Goal: Transaction & Acquisition: Purchase product/service

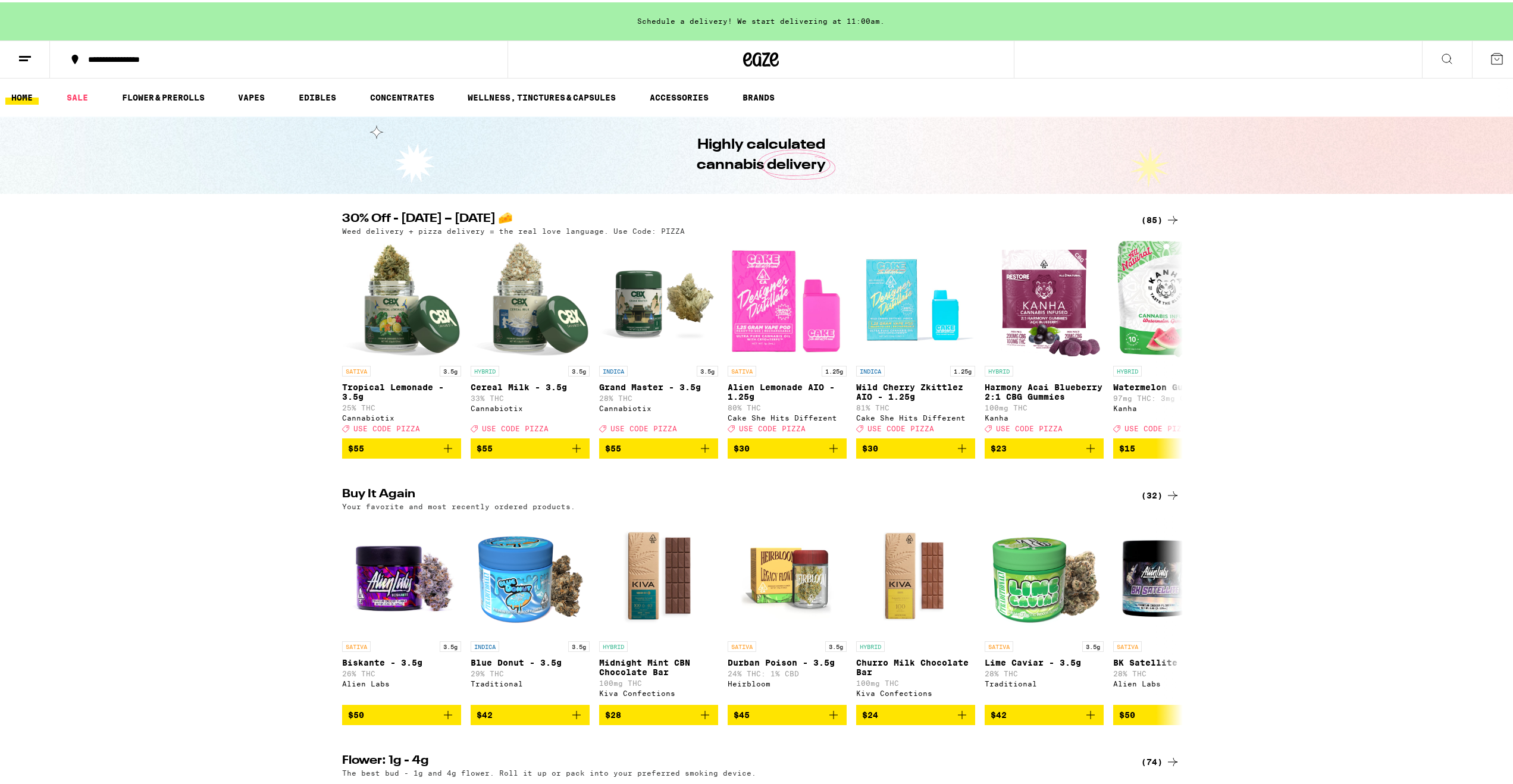
click at [1154, 224] on div "(85)" at bounding box center [1160, 218] width 38 height 14
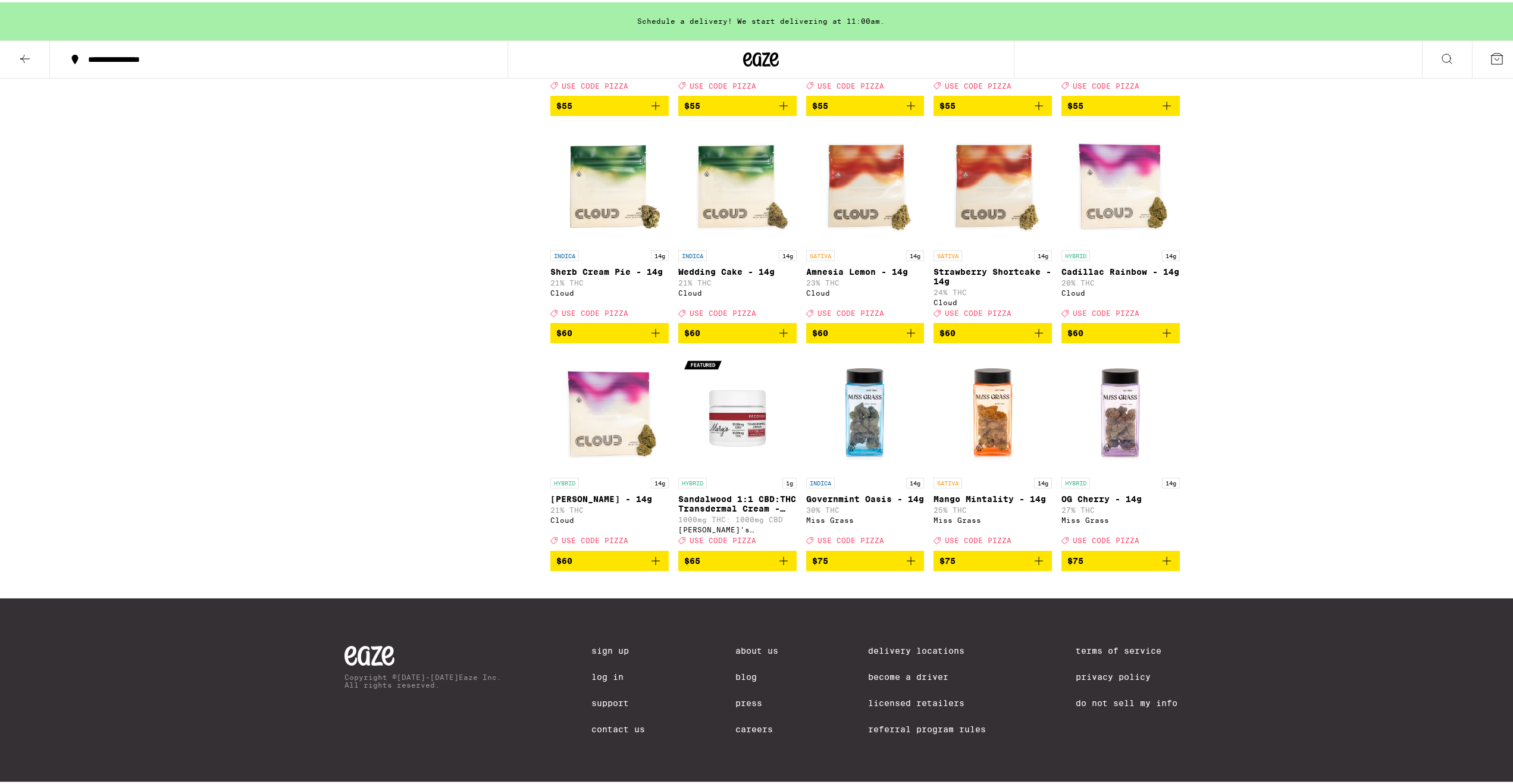
scroll to position [3618, 0]
click at [996, 407] on img "Open page for Mango Mintality - 14g from Miss Grass" at bounding box center [992, 410] width 118 height 119
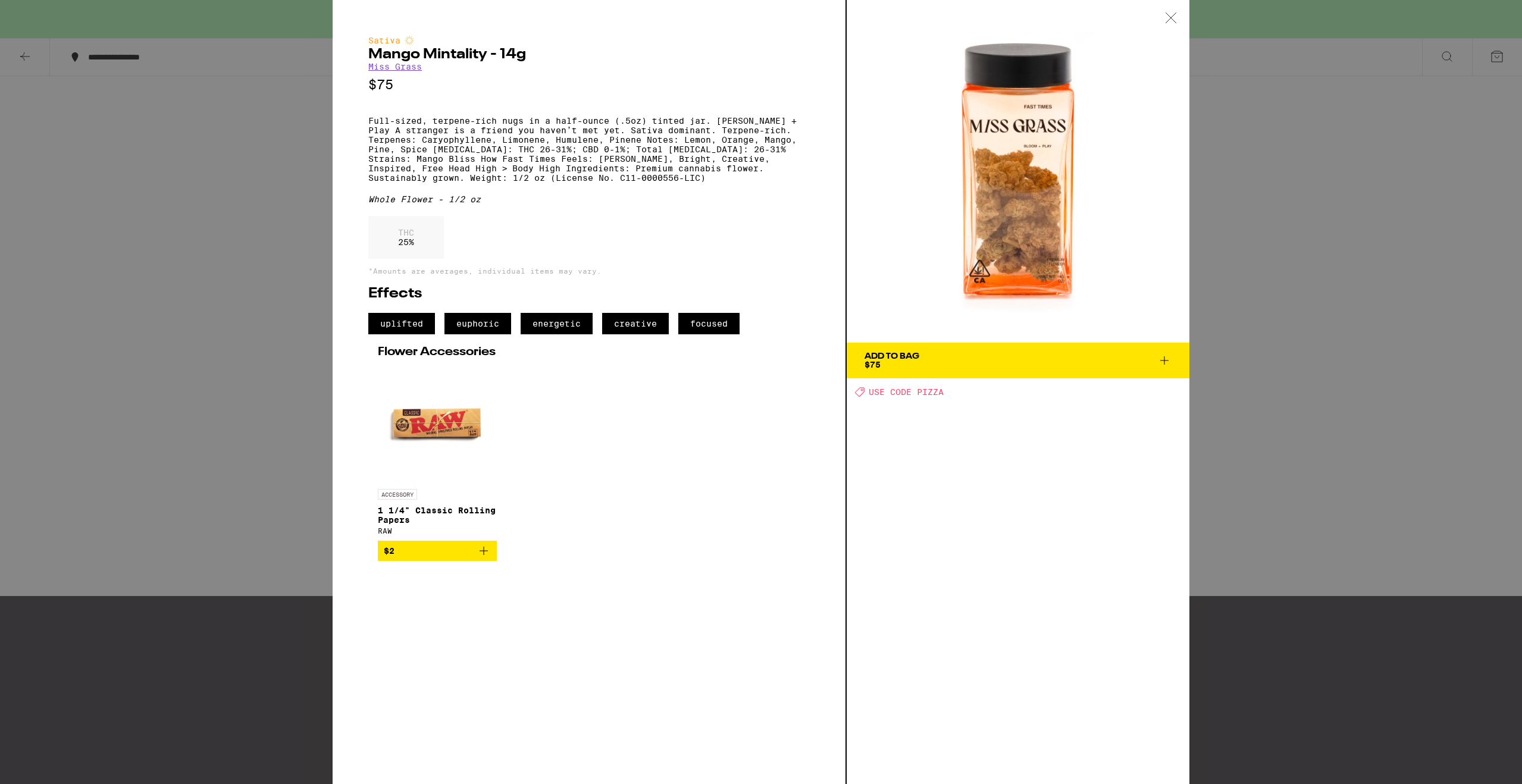
click at [234, 402] on div "Sativa Mango Mintality - 14g Miss Grass $75 Full-sized, terpene-rich nugs in a …" at bounding box center [761, 392] width 1522 height 784
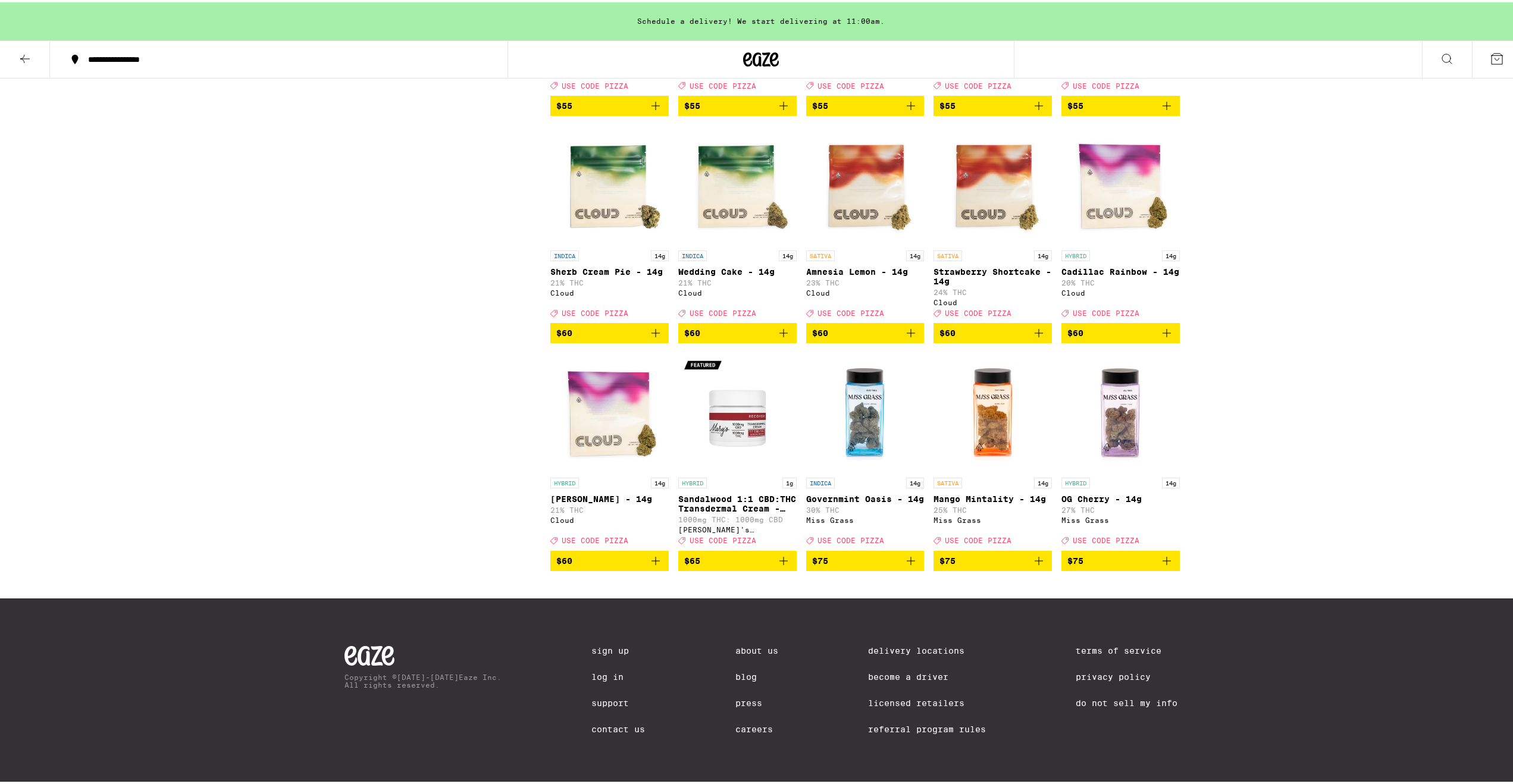
click at [1108, 395] on img "Open page for OG Cherry - 14g from Miss Grass" at bounding box center [1120, 410] width 118 height 119
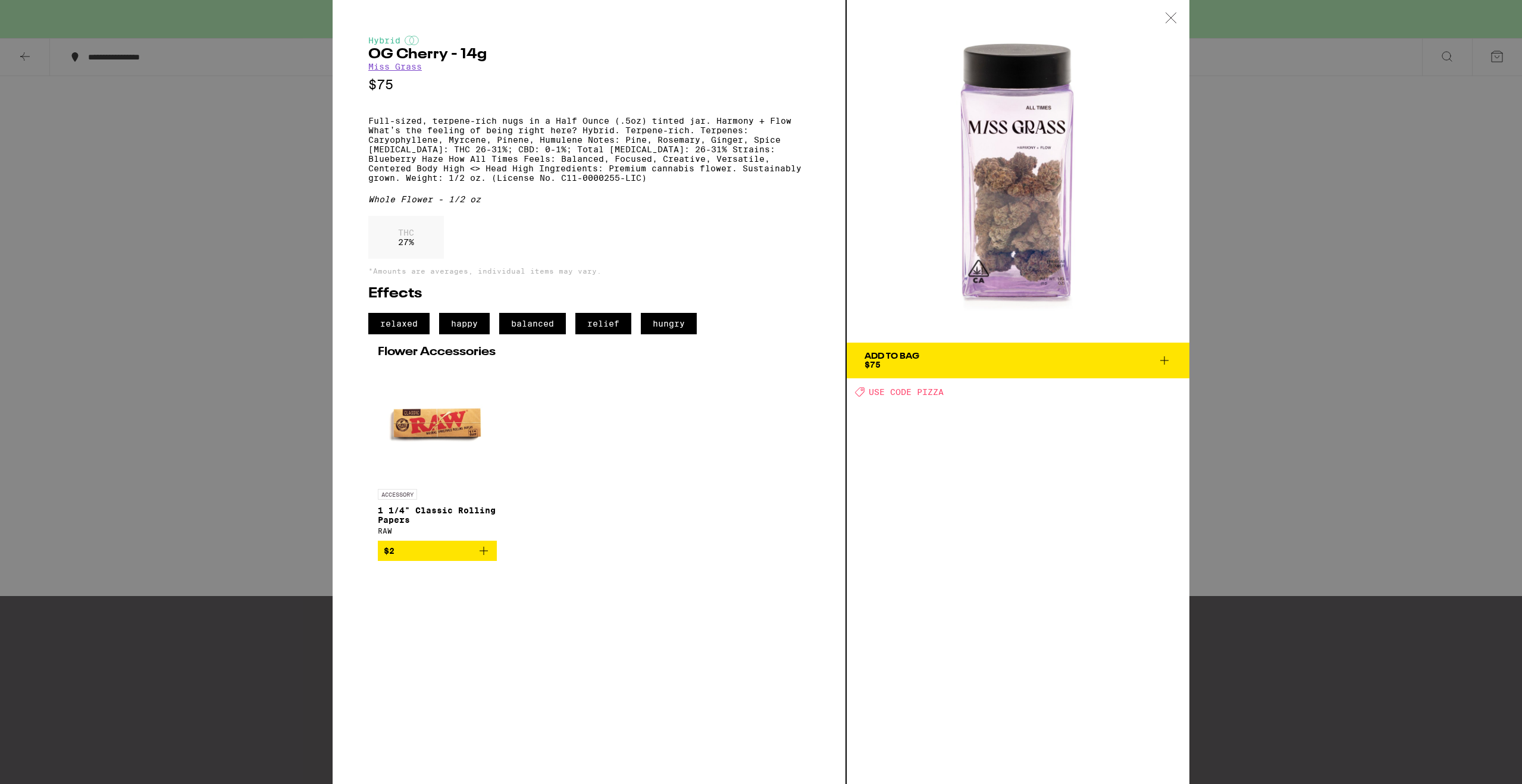
click at [272, 302] on div "Hybrid OG Cherry - 14g Miss Grass $75 Full-sized, terpene-rich nugs in a Half O…" at bounding box center [761, 392] width 1522 height 784
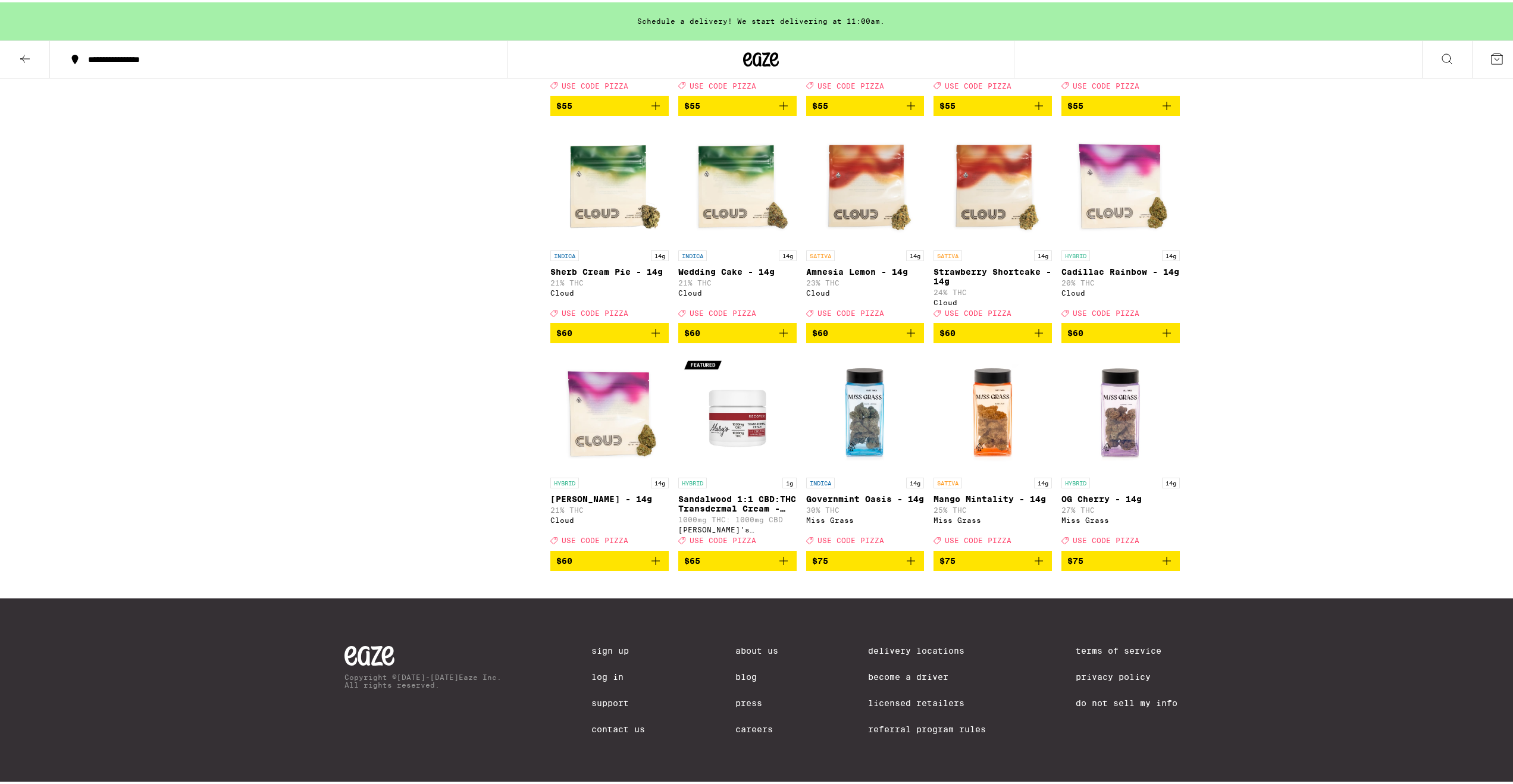
click at [1034, 552] on icon "Add to bag" at bounding box center [1039, 559] width 14 height 14
click at [1164, 556] on icon "Add to bag" at bounding box center [1166, 559] width 14 height 14
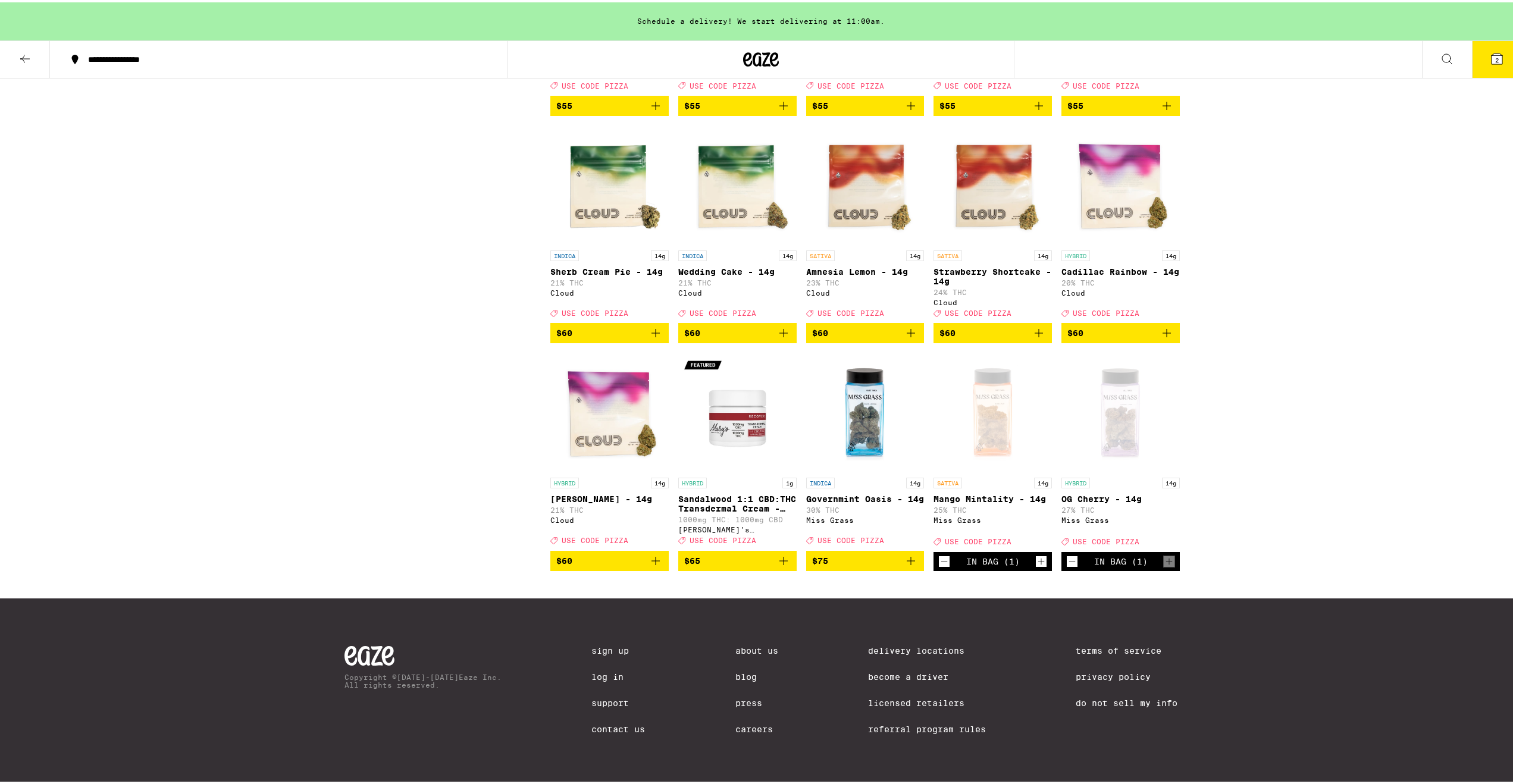
click at [837, 412] on img "Open page for Governmint Oasis - 14g from Miss Grass" at bounding box center [865, 410] width 118 height 119
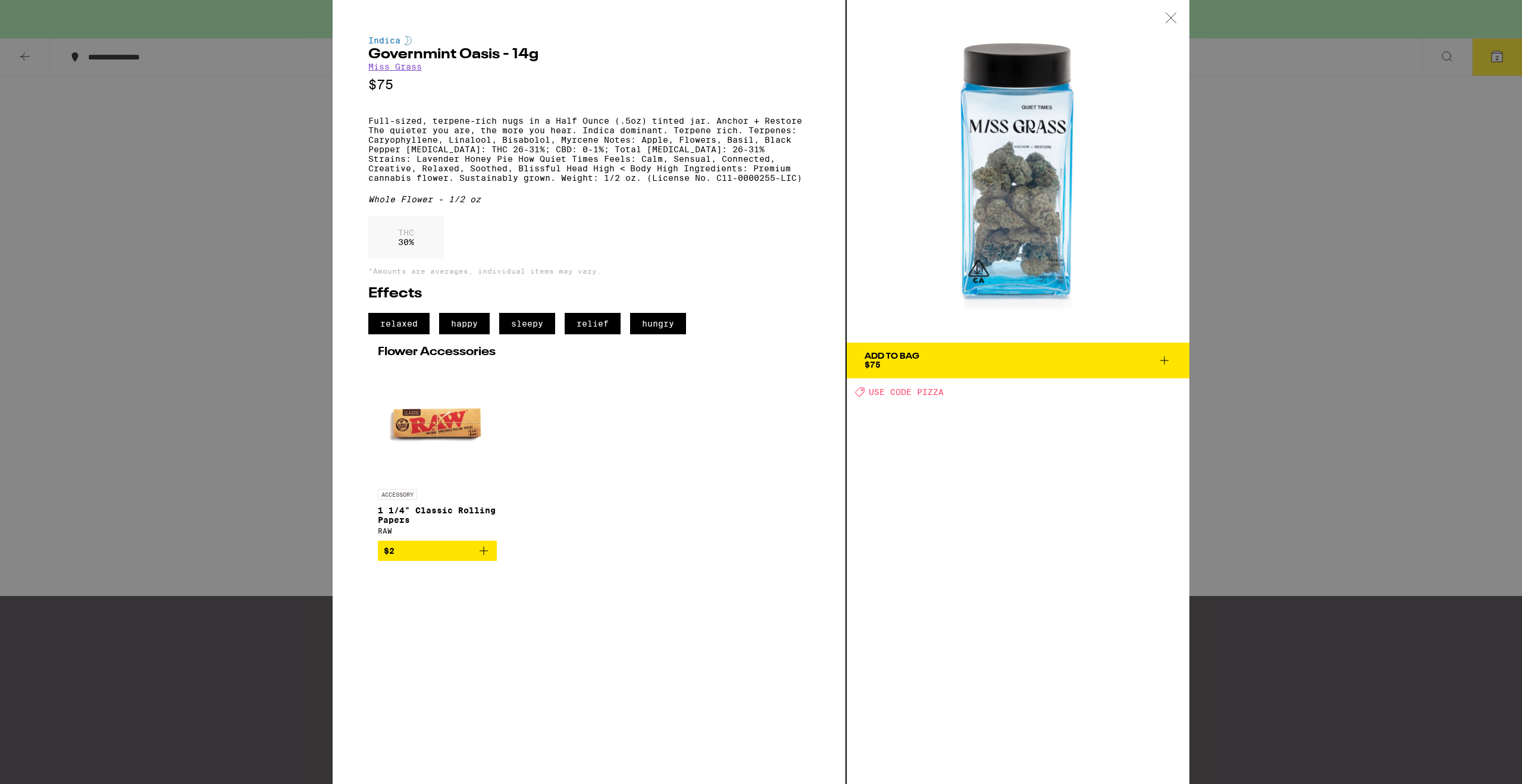
click at [254, 358] on div "Indica Governmint Oasis - 14g Miss Grass $75 Full-sized, terpene-rich nugs in a…" at bounding box center [761, 392] width 1522 height 784
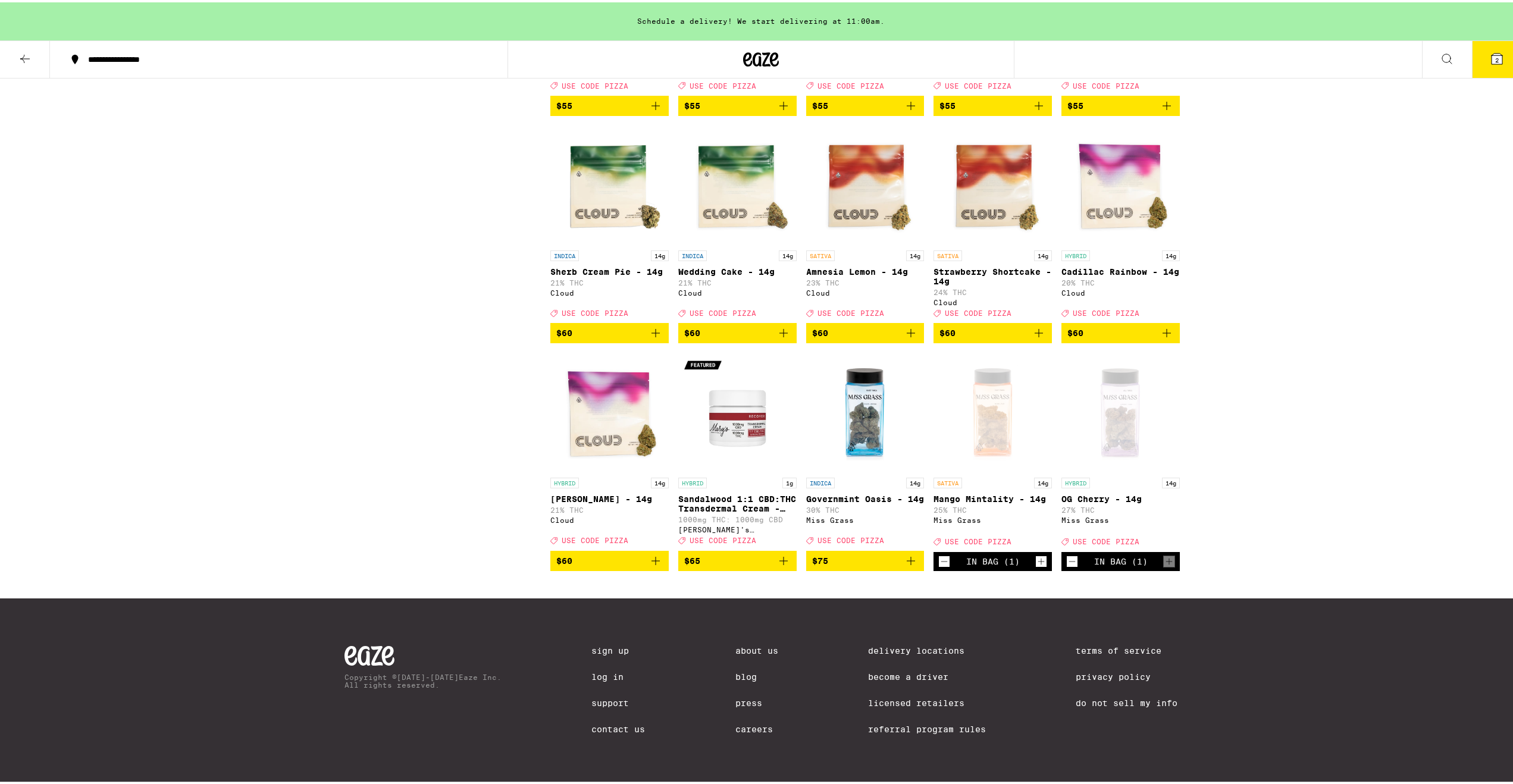
click at [910, 552] on icon "Add to bag" at bounding box center [910, 559] width 14 height 14
click at [1072, 556] on icon "Decrement" at bounding box center [1072, 559] width 11 height 14
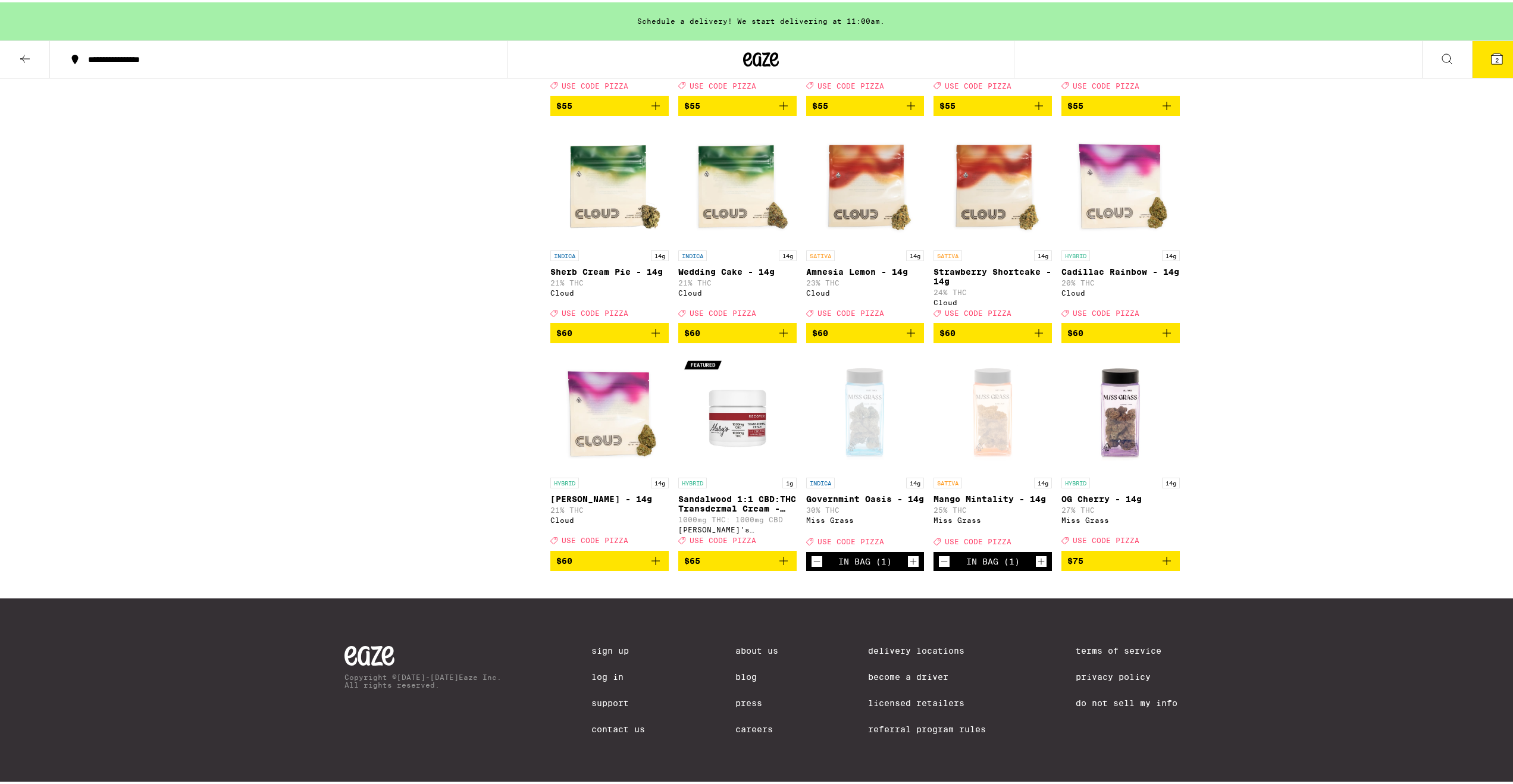
click at [938, 555] on button "Decrement" at bounding box center [944, 559] width 12 height 12
click at [812, 552] on icon "Decrement" at bounding box center [817, 559] width 11 height 14
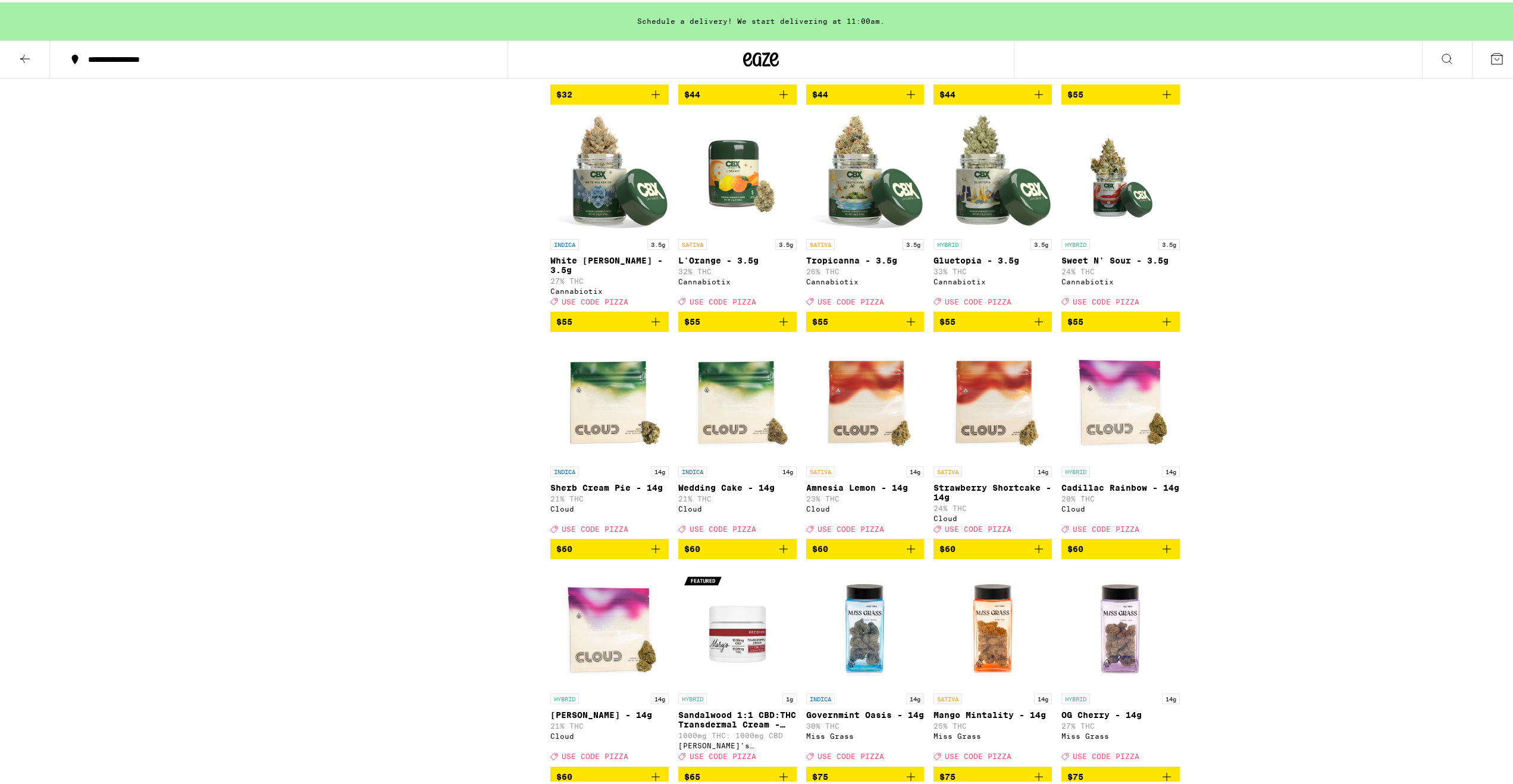
scroll to position [3142, 0]
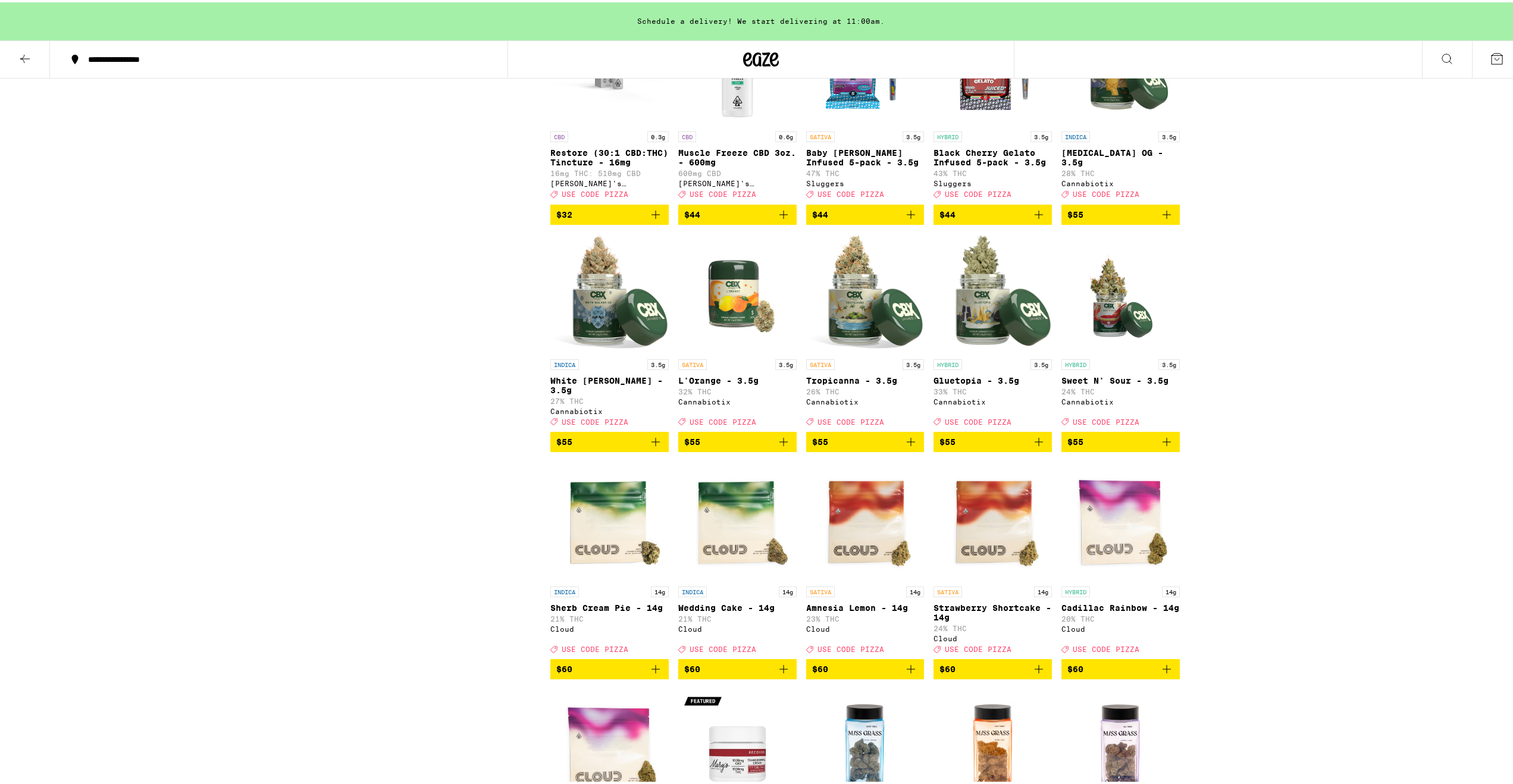
click at [744, 351] on img "Open page for L'Orange - 3.5g from Cannabiotix" at bounding box center [737, 291] width 118 height 119
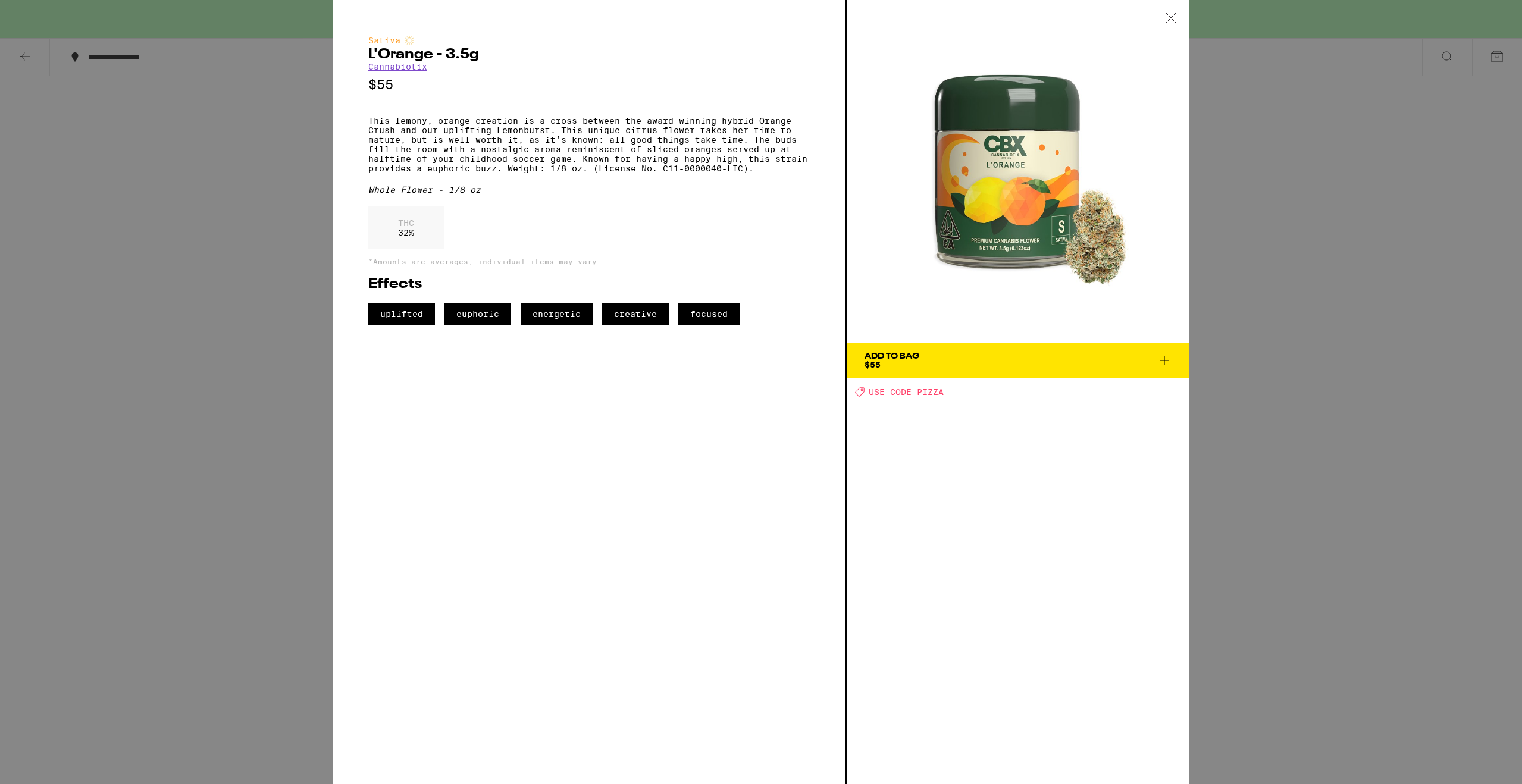
click at [218, 263] on div "Sativa L'Orange - 3.5g Cannabiotix $55 This lemony, orange creation is a cross …" at bounding box center [761, 392] width 1522 height 784
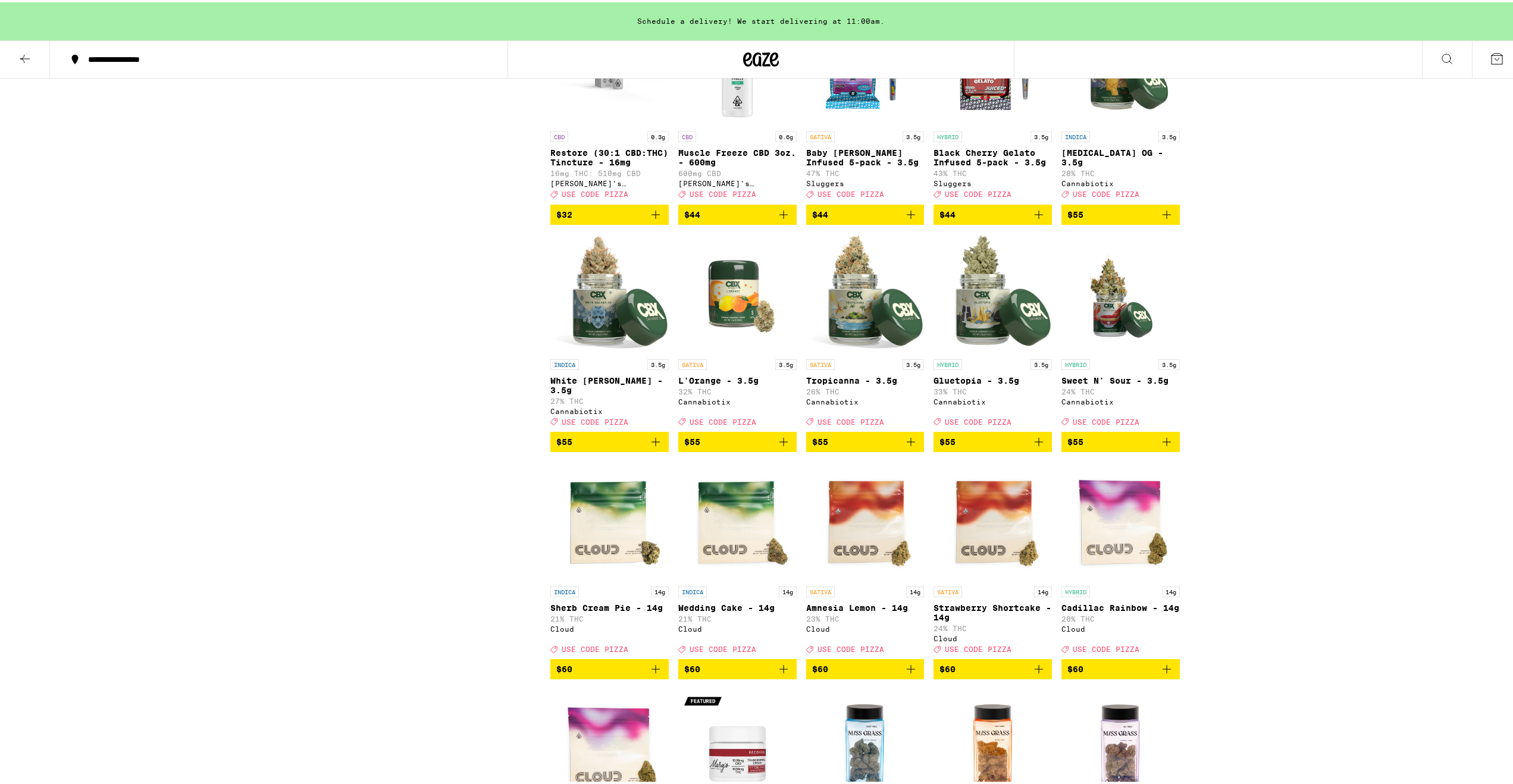
click at [859, 351] on img "Open page for Tropicanna - 3.5g from Cannabiotix" at bounding box center [865, 291] width 118 height 119
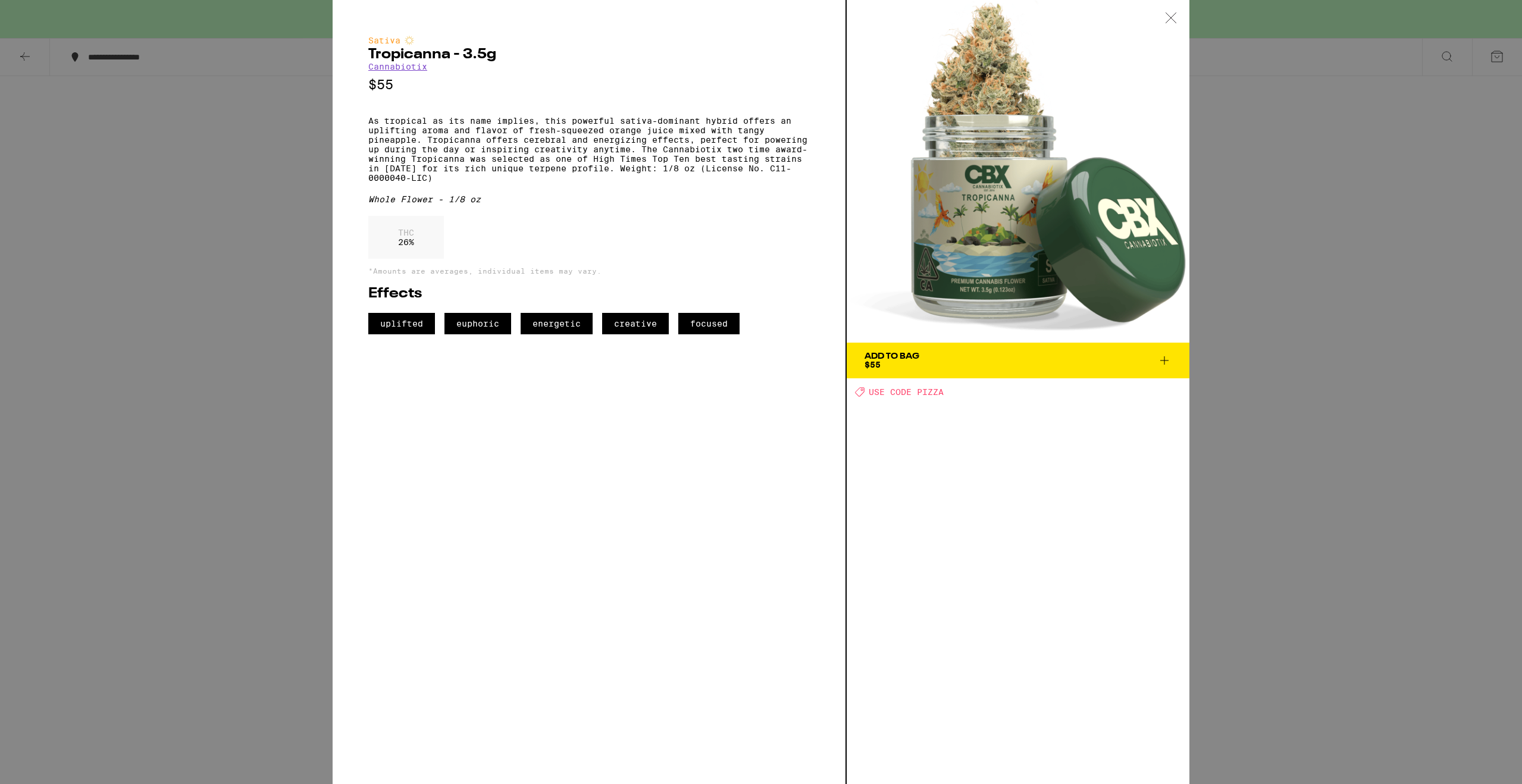
click at [194, 272] on div "Sativa Tropicanna - 3.5g Cannabiotix $55 As tropical as its name implies, this …" at bounding box center [761, 392] width 1522 height 784
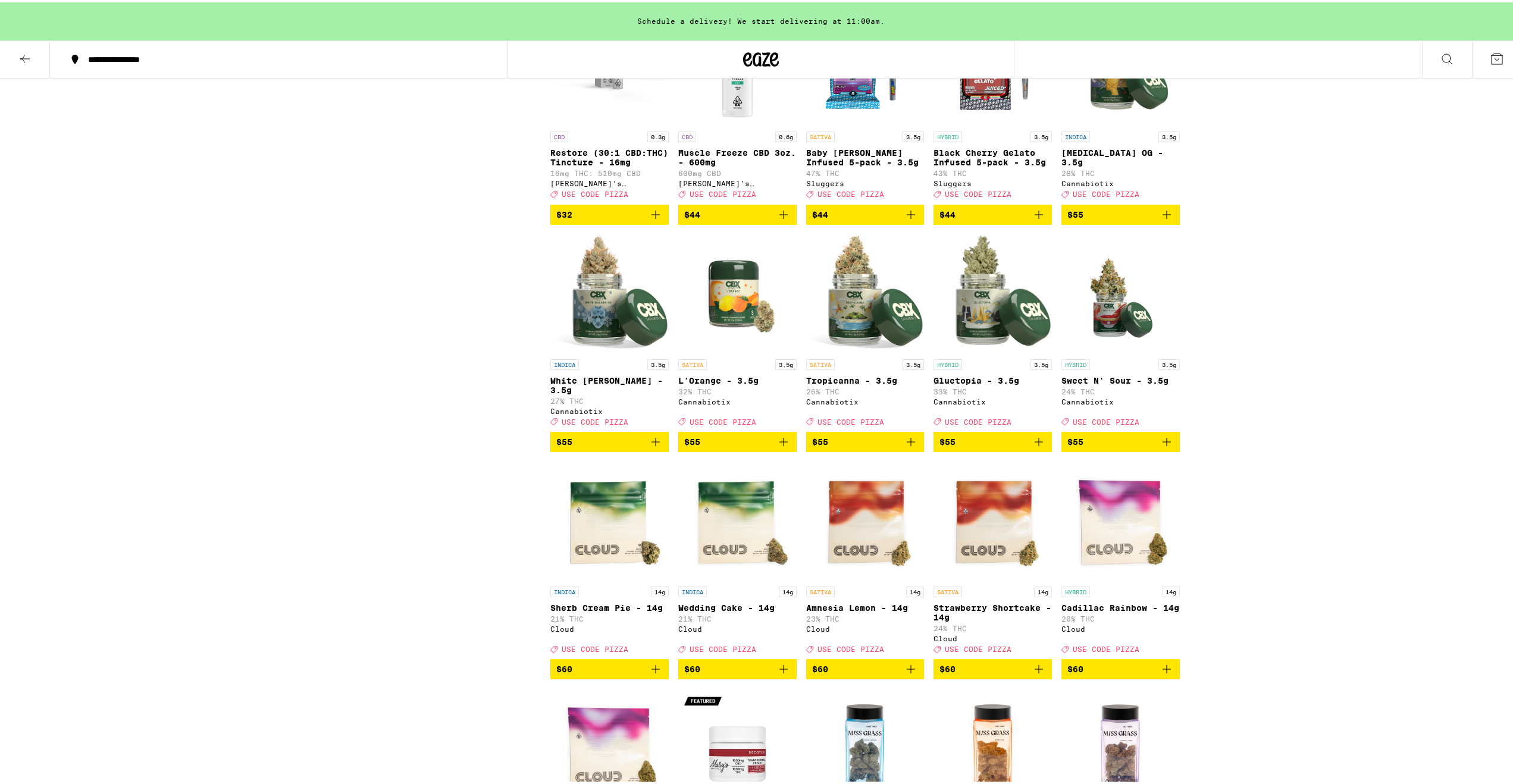
click at [762, 351] on img "Open page for L'Orange - 3.5g from Cannabiotix" at bounding box center [737, 291] width 118 height 119
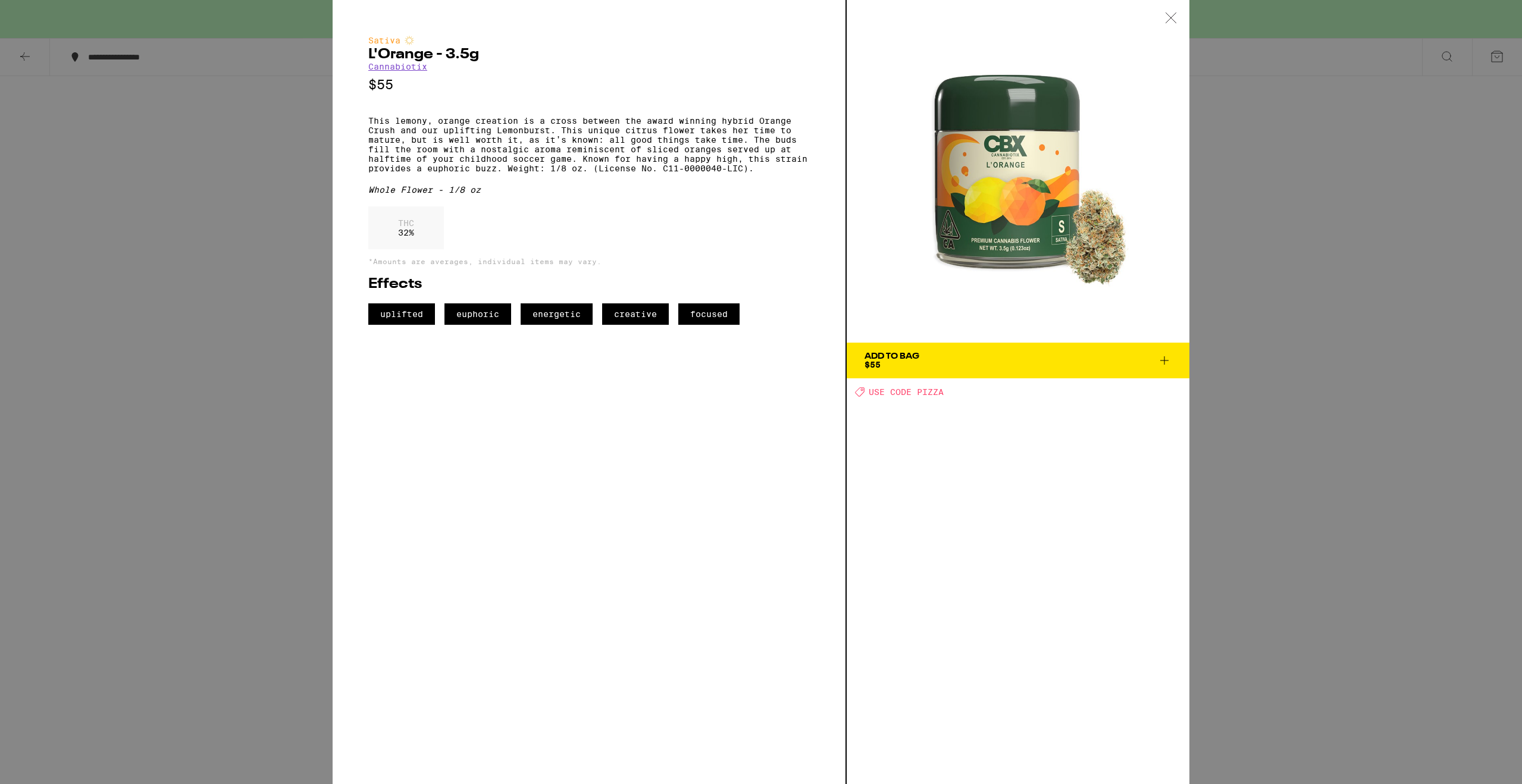
click at [193, 347] on div "Sativa L'Orange - 3.5g Cannabiotix $55 This lemony, orange creation is a cross …" at bounding box center [761, 392] width 1522 height 784
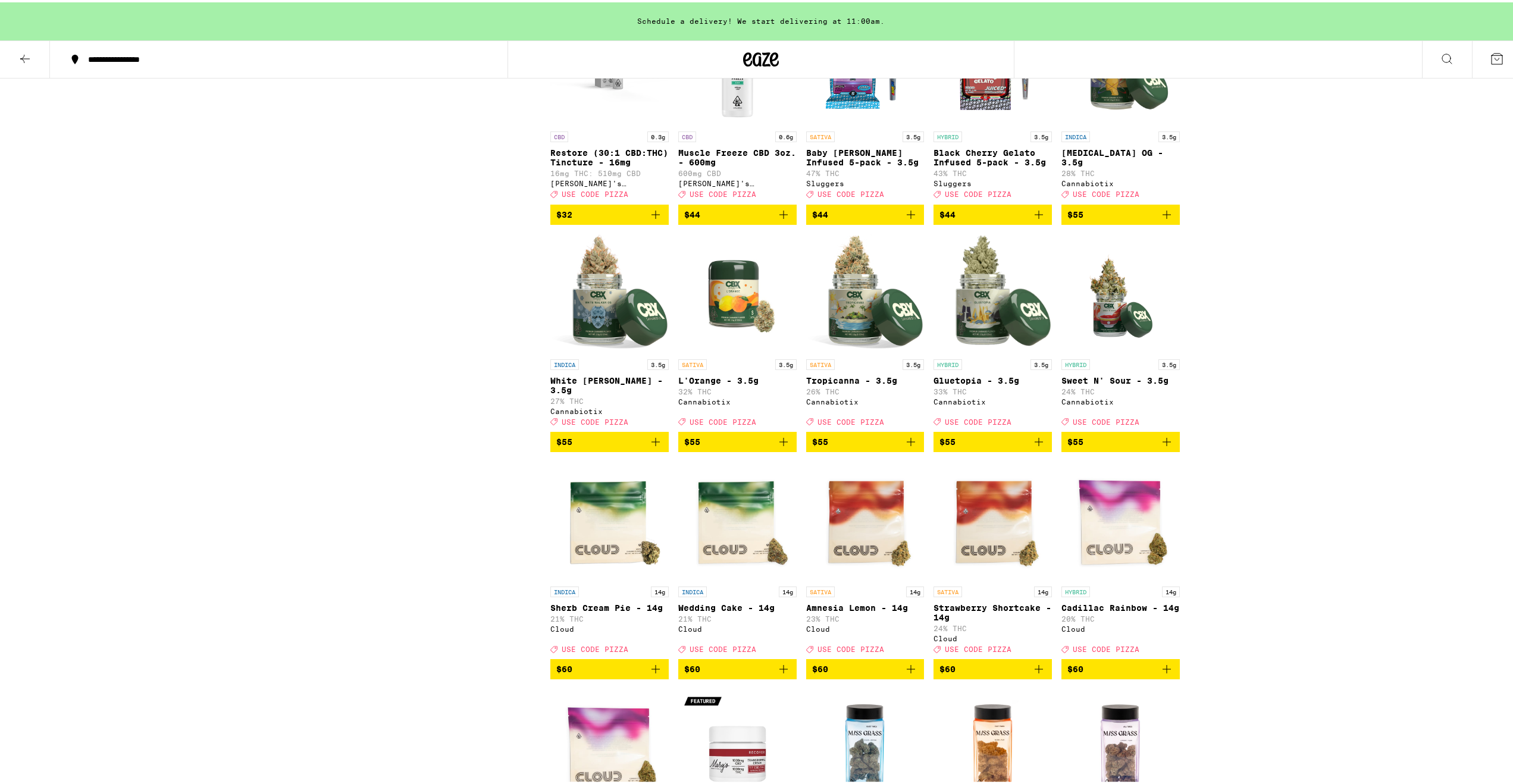
click at [1111, 351] on img "Open page for Sweet N' Sour - 3.5g from Cannabiotix" at bounding box center [1120, 291] width 118 height 119
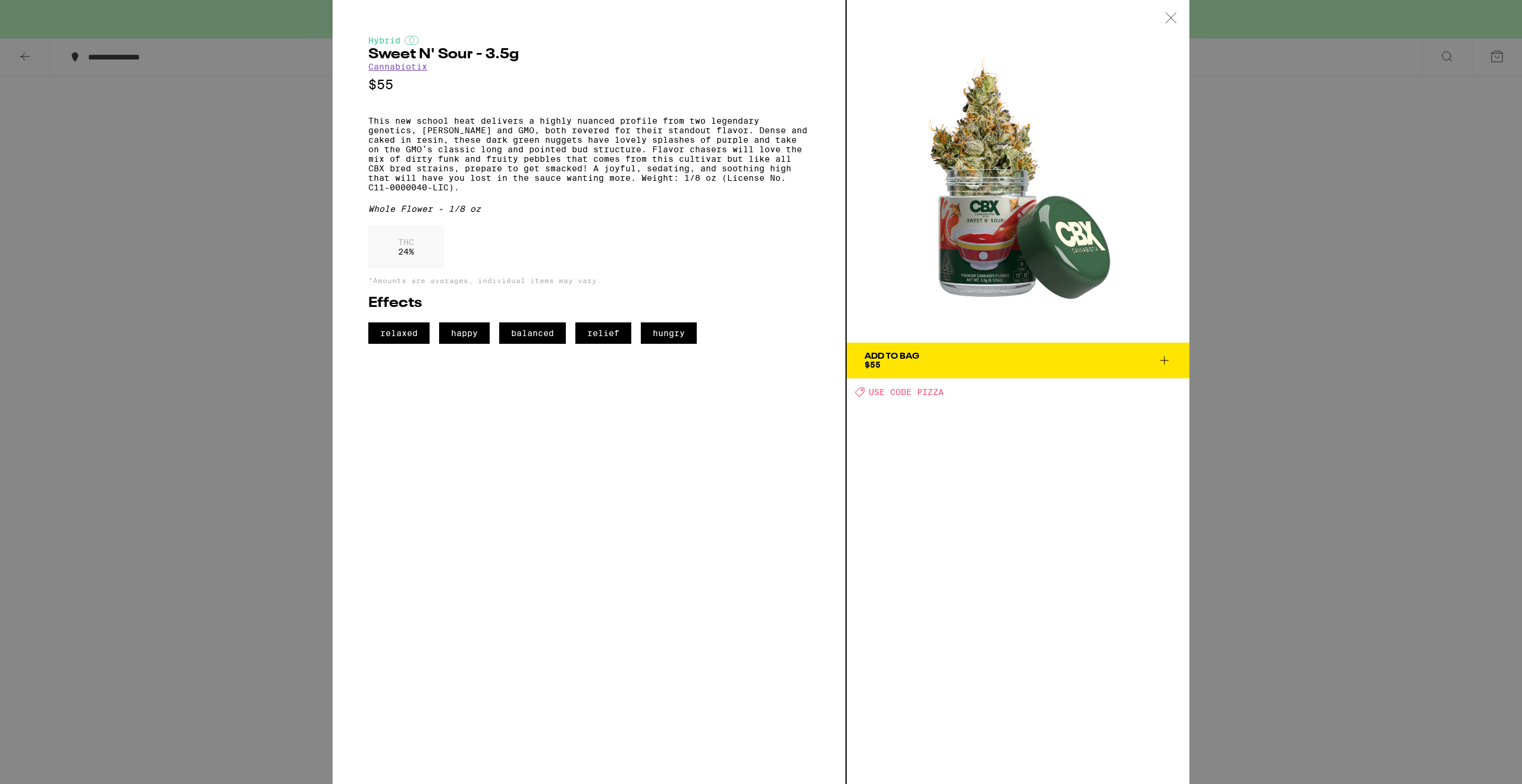
click at [294, 369] on div "Hybrid Sweet N' Sour - 3.5g Cannabiotix $55 This new school heat delivers a hig…" at bounding box center [761, 392] width 1522 height 784
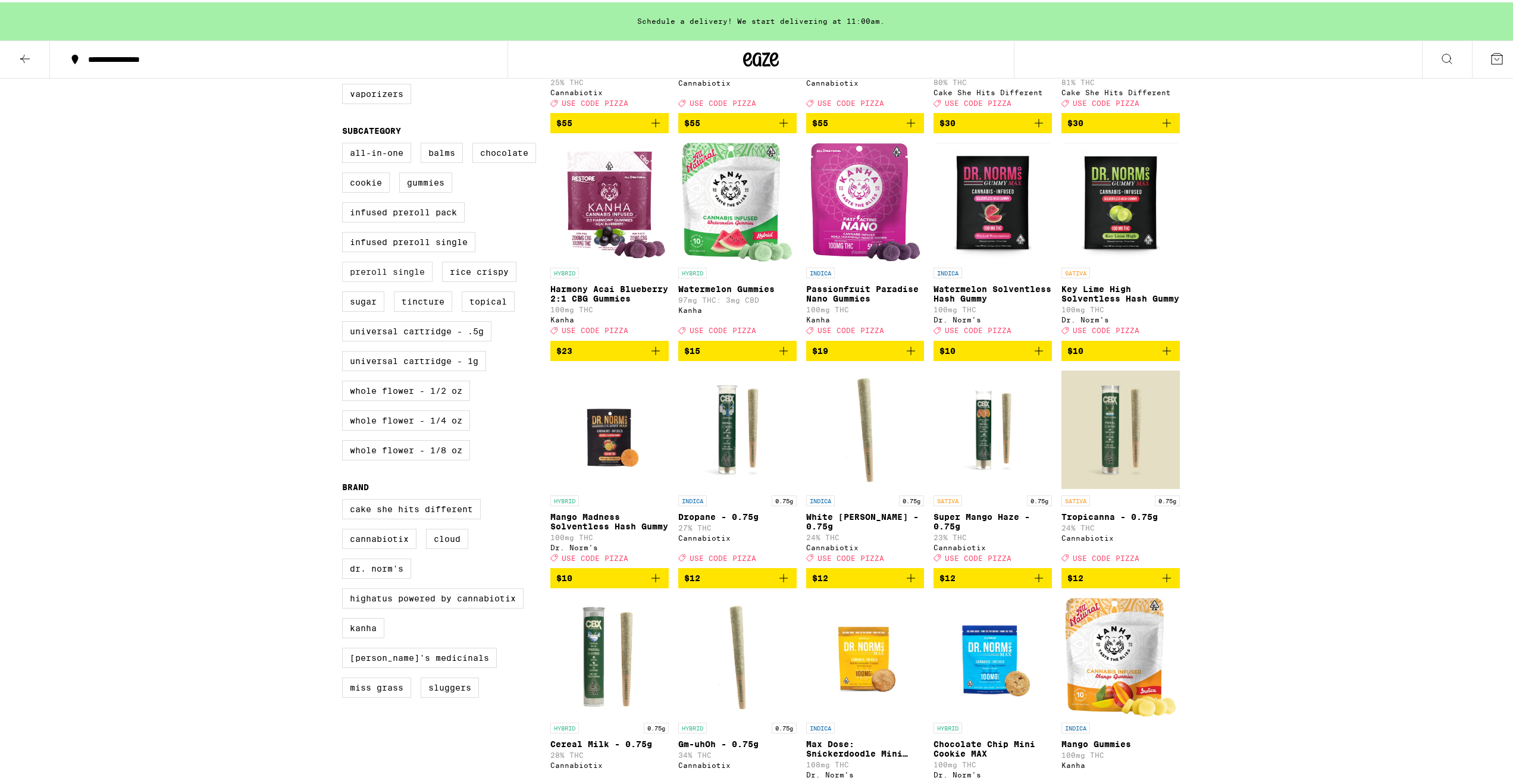
scroll to position [110, 0]
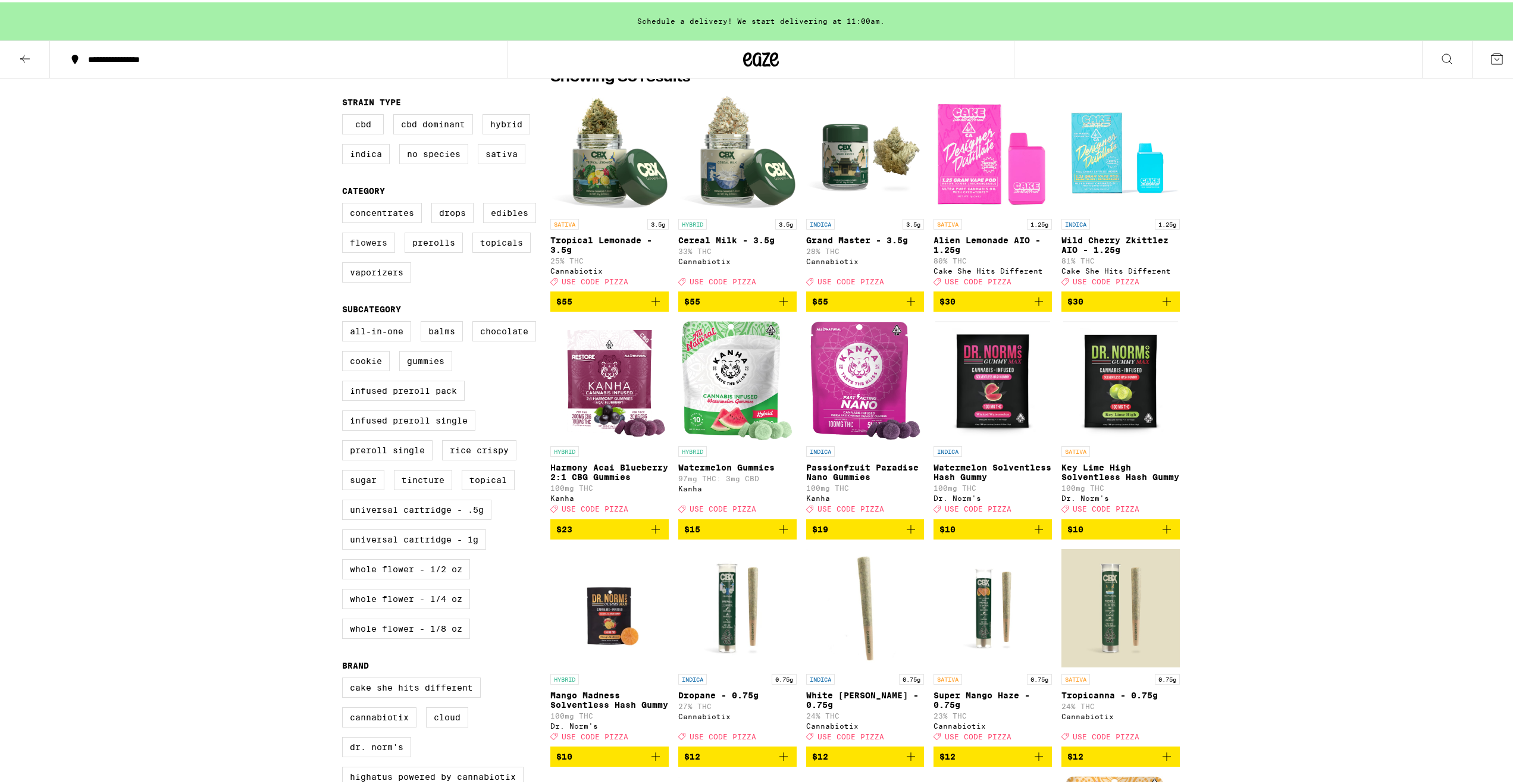
click at [374, 236] on label "Flowers" at bounding box center [369, 240] width 53 height 20
click at [345, 203] on input "Flowers" at bounding box center [344, 202] width 1 height 1
checkbox input "true"
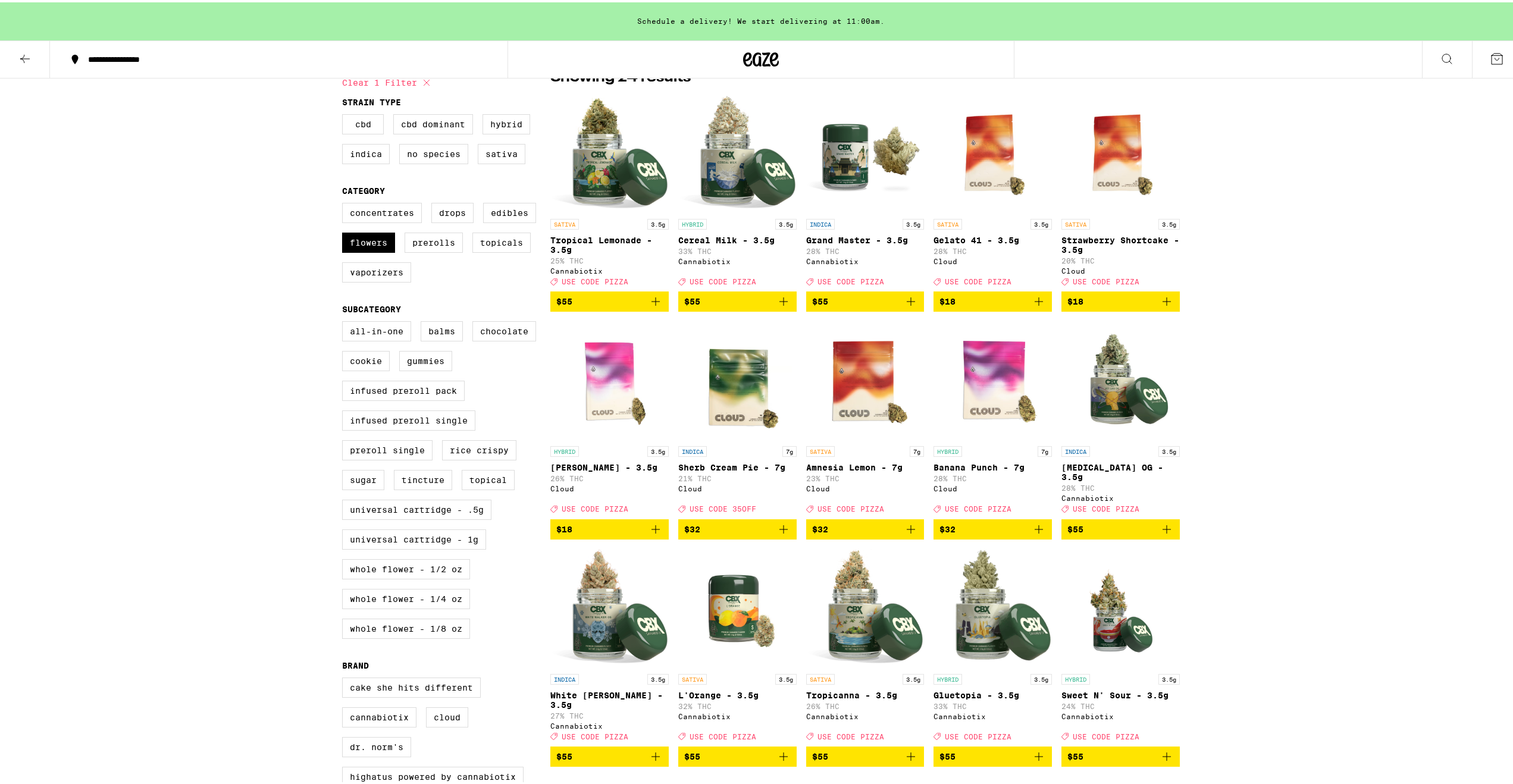
click at [591, 153] on img "Open page for Tropical Lemonade - 3.5g from Cannabiotix" at bounding box center [609, 151] width 118 height 119
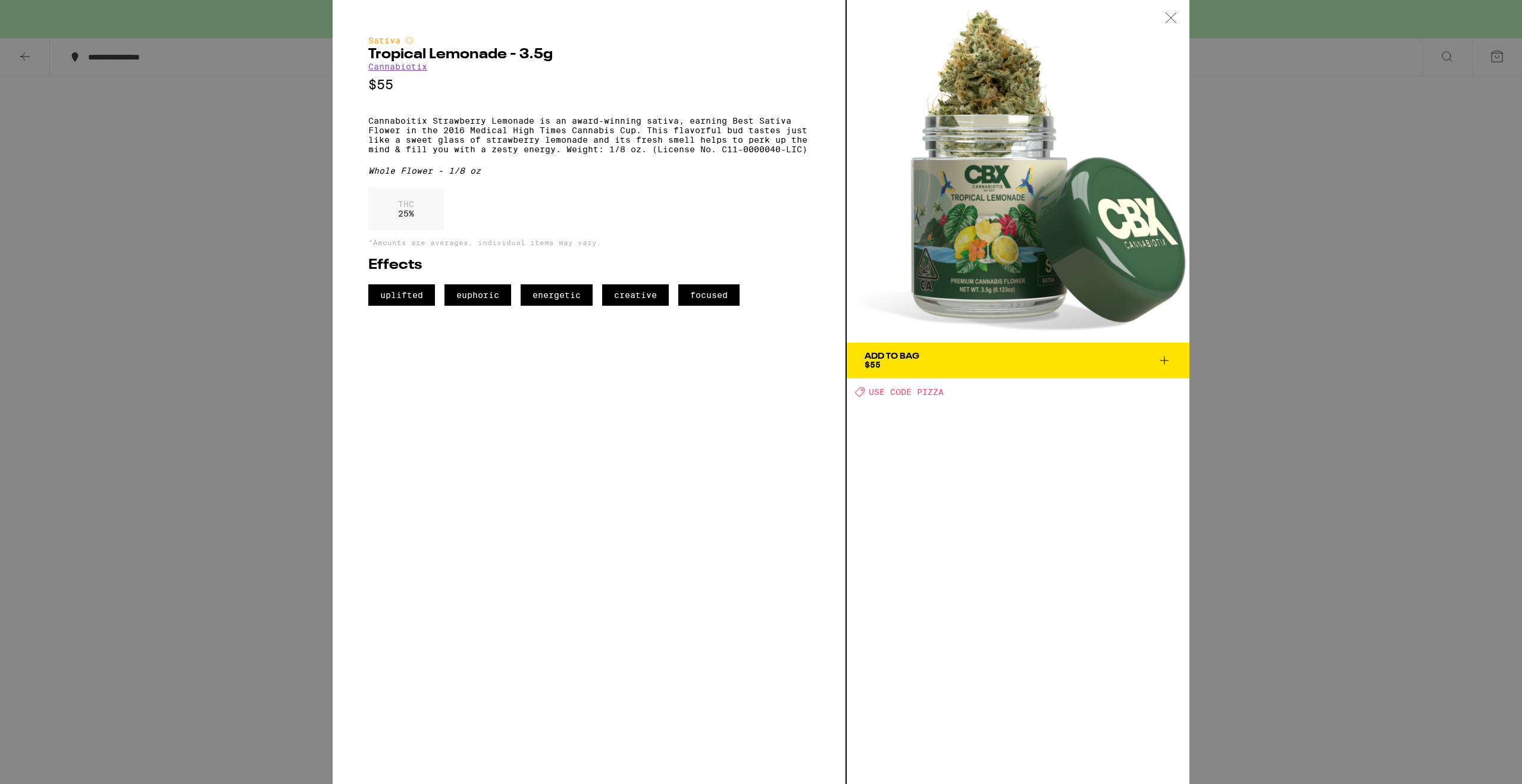
click at [1174, 17] on icon at bounding box center [1170, 18] width 12 height 11
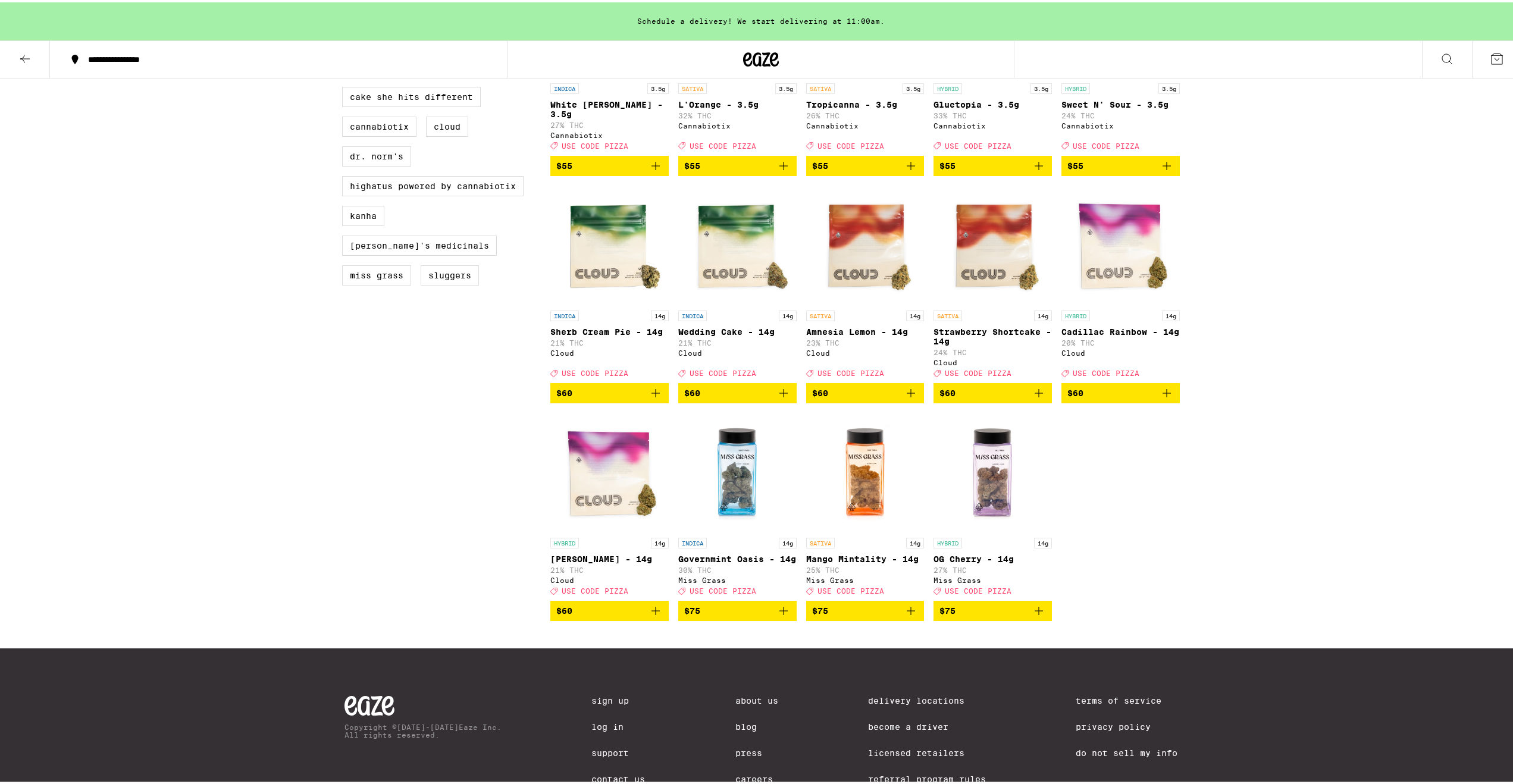
scroll to position [794, 0]
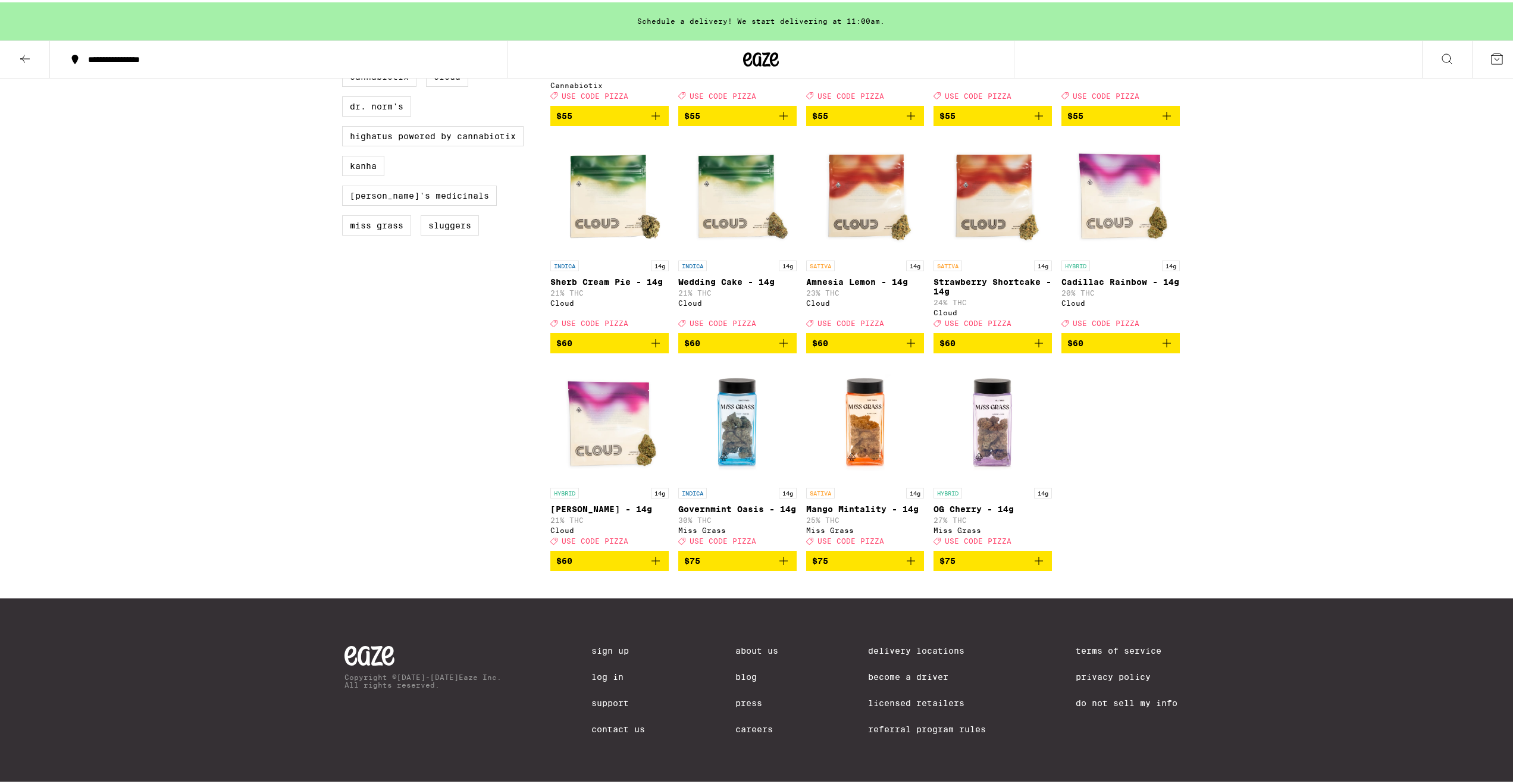
click at [870, 404] on img "Open page for Mango Mintality - 14g from Miss Grass" at bounding box center [865, 420] width 118 height 119
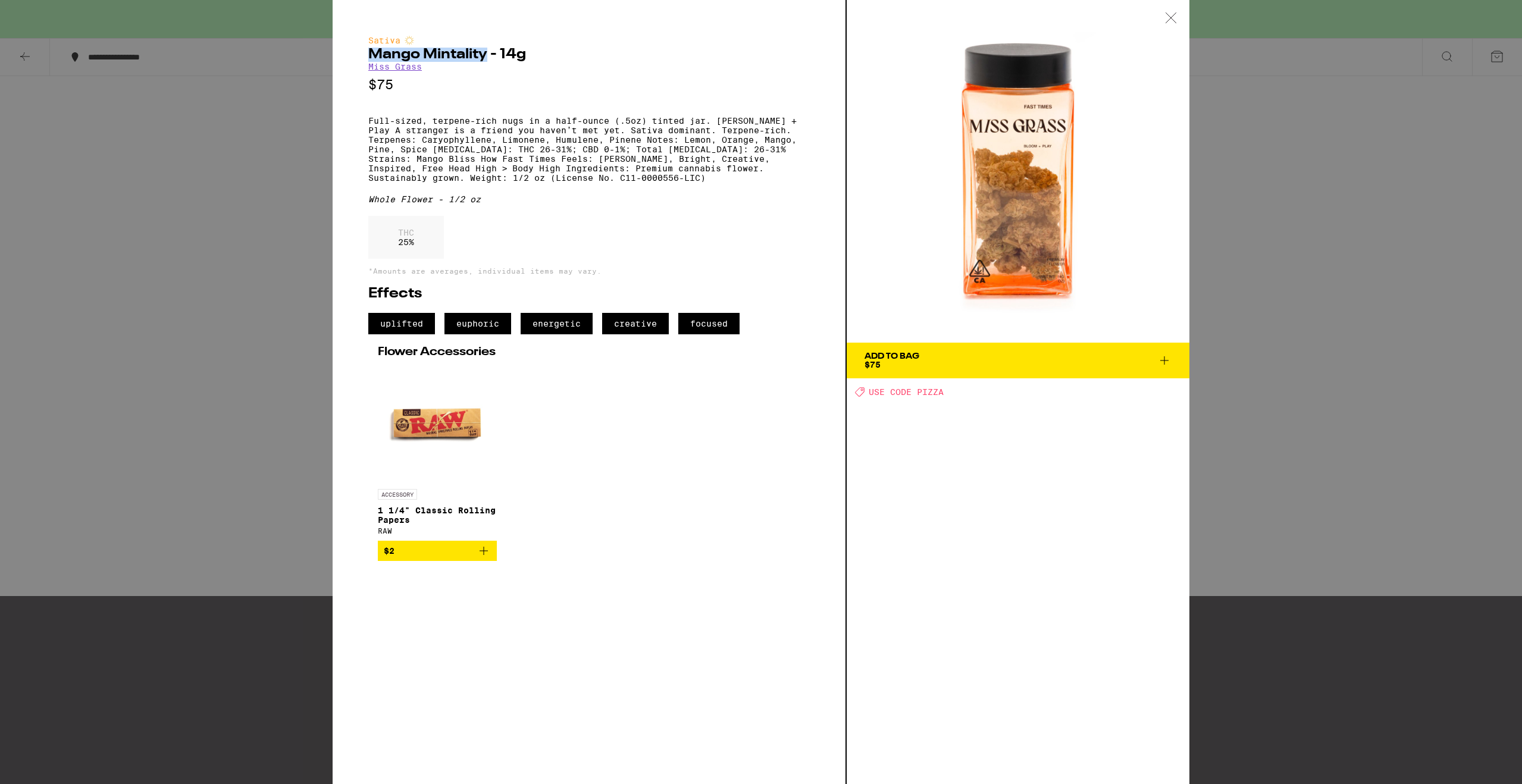
drag, startPoint x: 485, startPoint y: 58, endPoint x: 363, endPoint y: 56, distance: 122.0
click at [363, 56] on div "Sativa Mango Mintality - 14g Miss Grass $75 Full-sized, terpene-rich nugs in a …" at bounding box center [590, 392] width 514 height 784
copy h2 "Mango Mintality"
click at [116, 311] on div "Sativa Mango Mintality - 14g Miss Grass $75 Full-sized, terpene-rich nugs in a …" at bounding box center [761, 392] width 1522 height 784
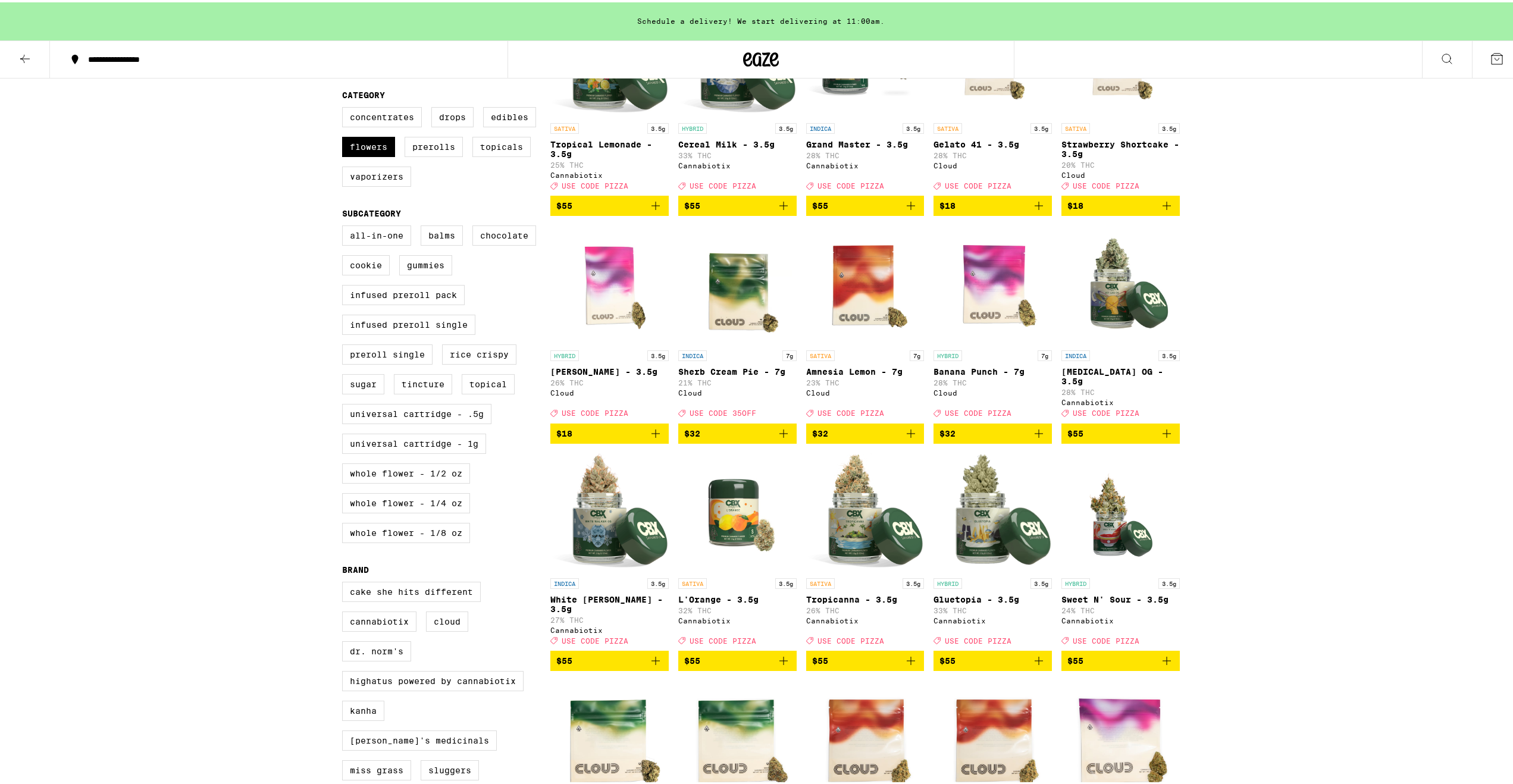
scroll to position [318, 0]
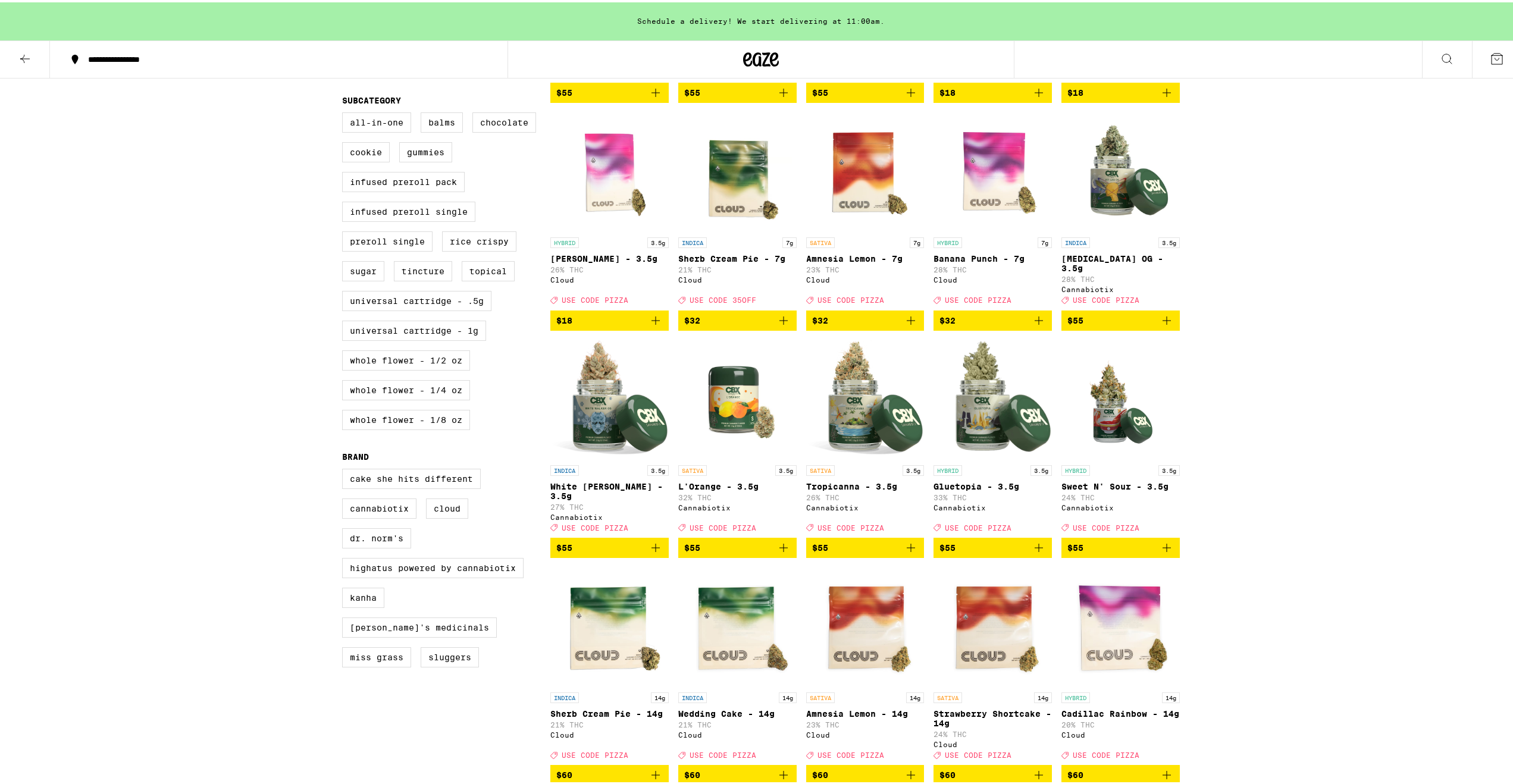
click at [726, 433] on img "Open page for L'Orange - 3.5g from Cannabiotix" at bounding box center [737, 397] width 118 height 119
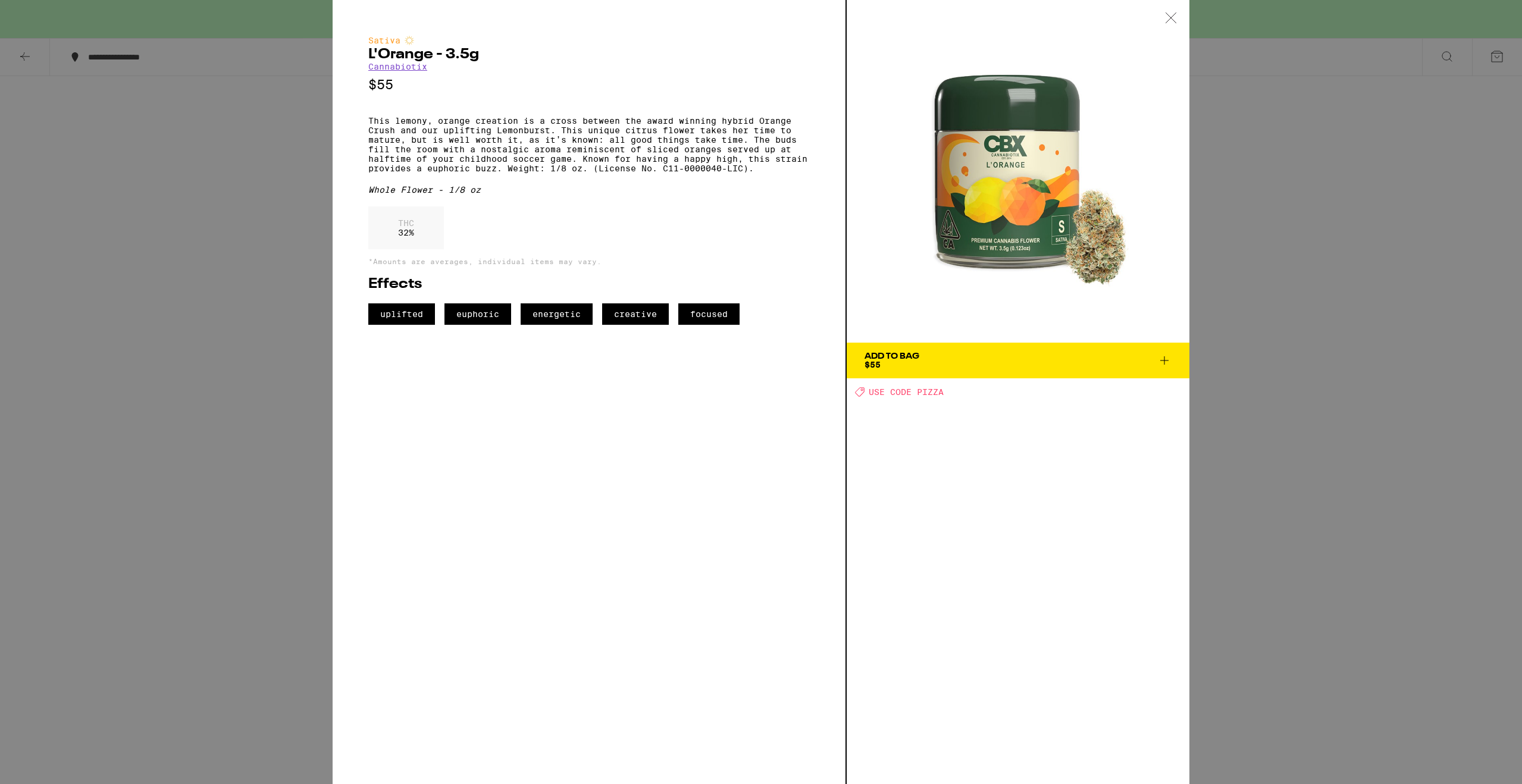
click at [1171, 361] on icon at bounding box center [1164, 360] width 14 height 14
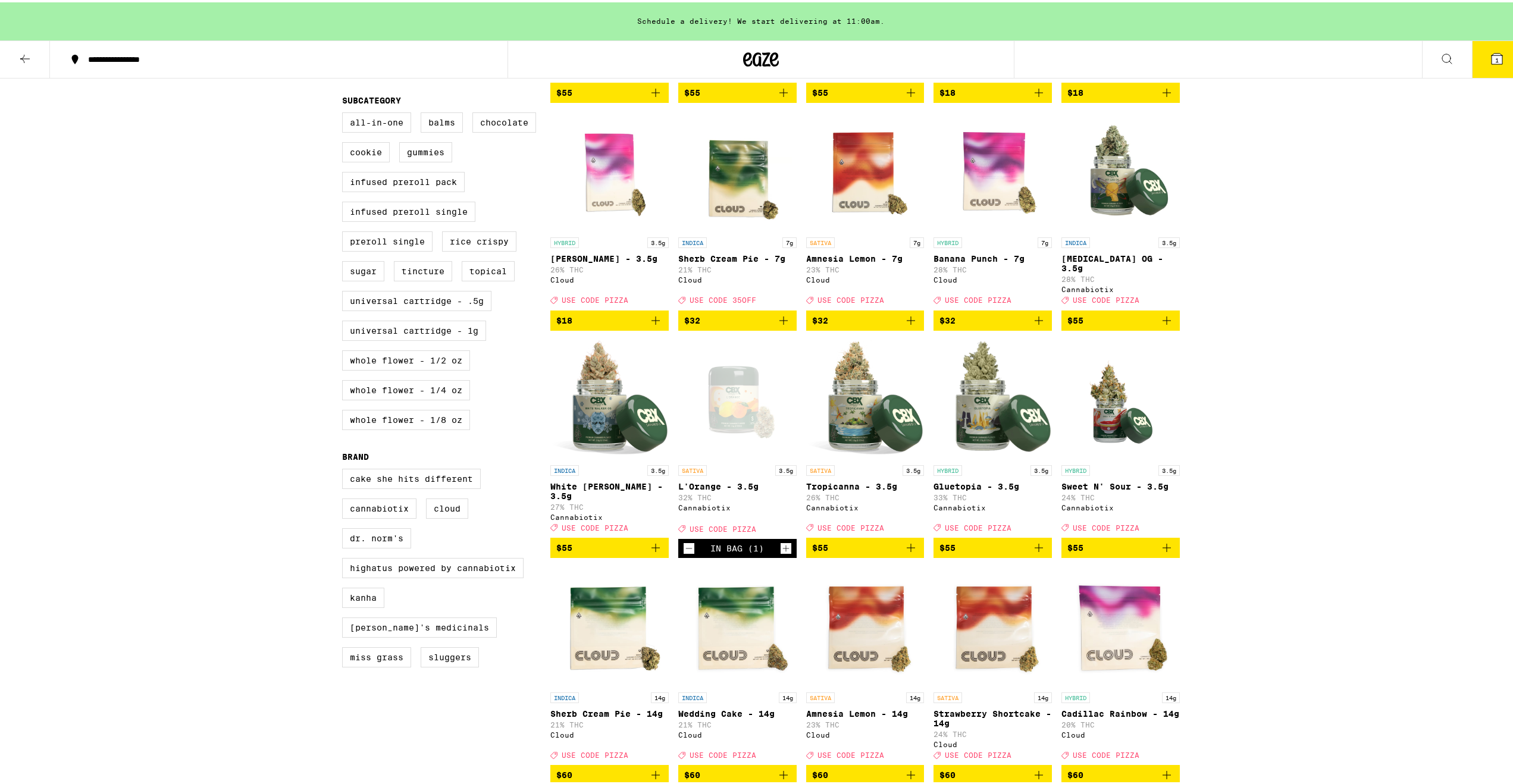
click at [1104, 431] on img "Open page for Sweet N' Sour - 3.5g from Cannabiotix" at bounding box center [1120, 397] width 118 height 119
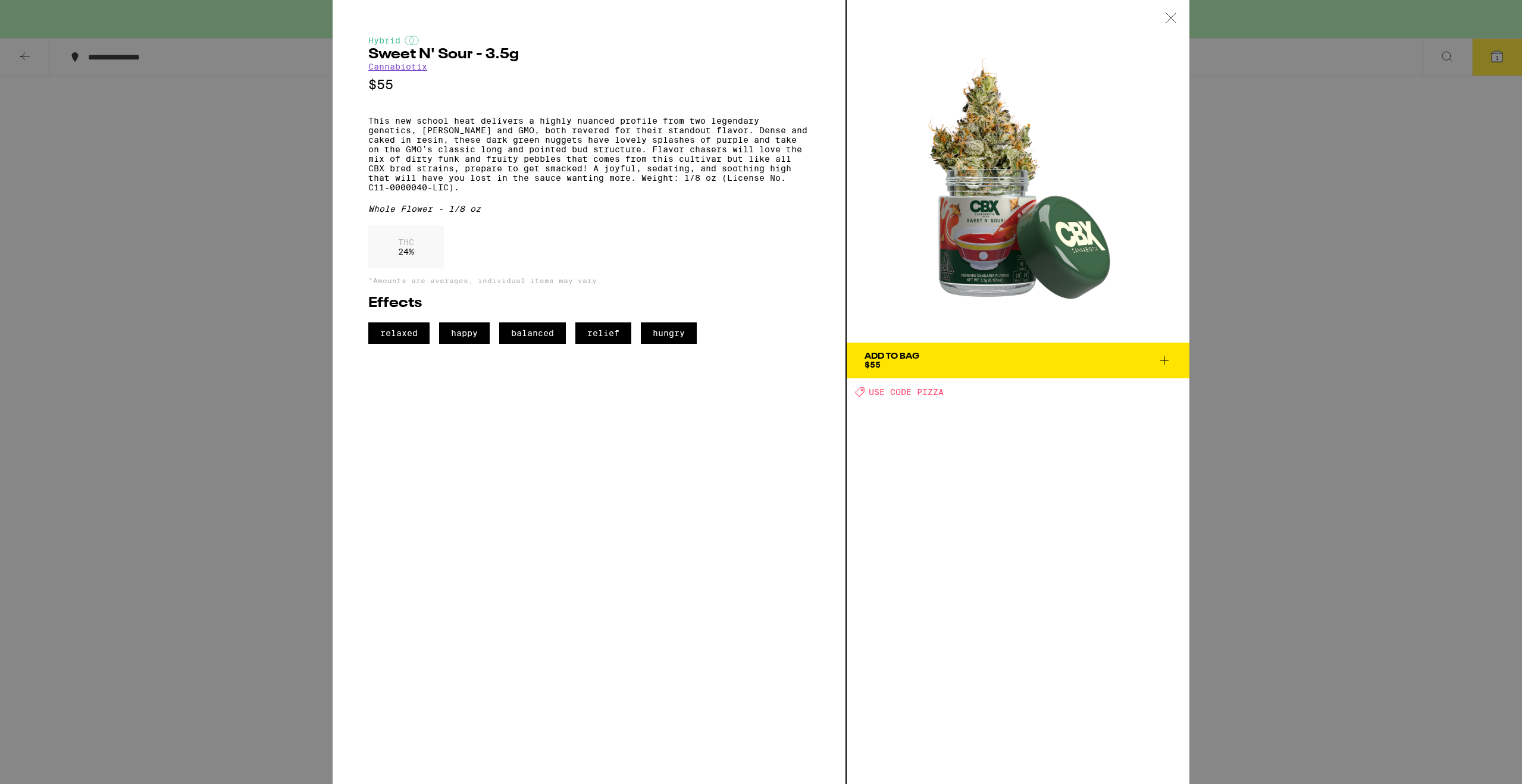
click at [1410, 318] on div "Hybrid Sweet N' Sour - 3.5g Cannabiotix $55 This new school heat delivers a hig…" at bounding box center [761, 392] width 1522 height 784
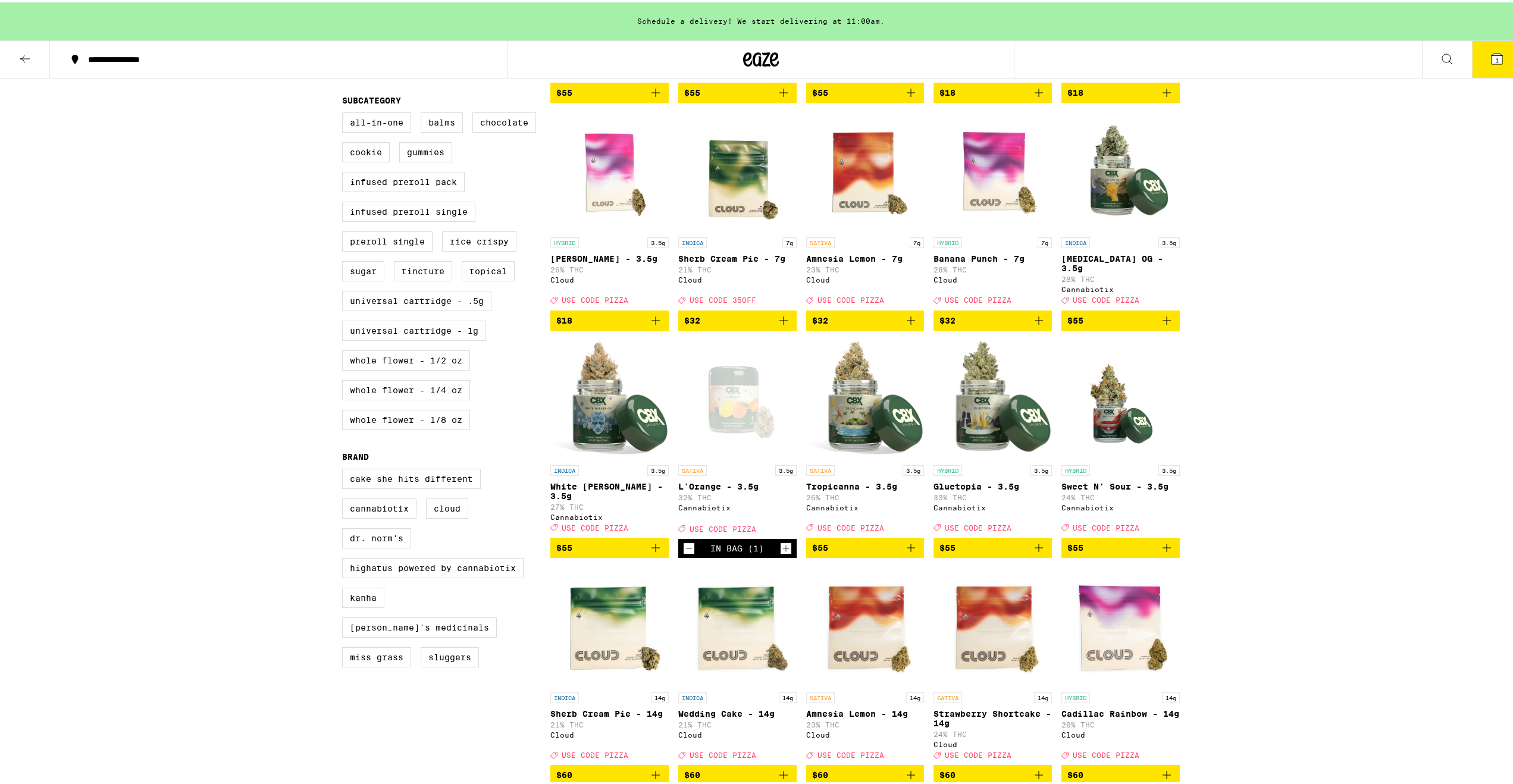
click at [979, 423] on img "Open page for Gluetopia - 3.5g from Cannabiotix" at bounding box center [992, 397] width 118 height 119
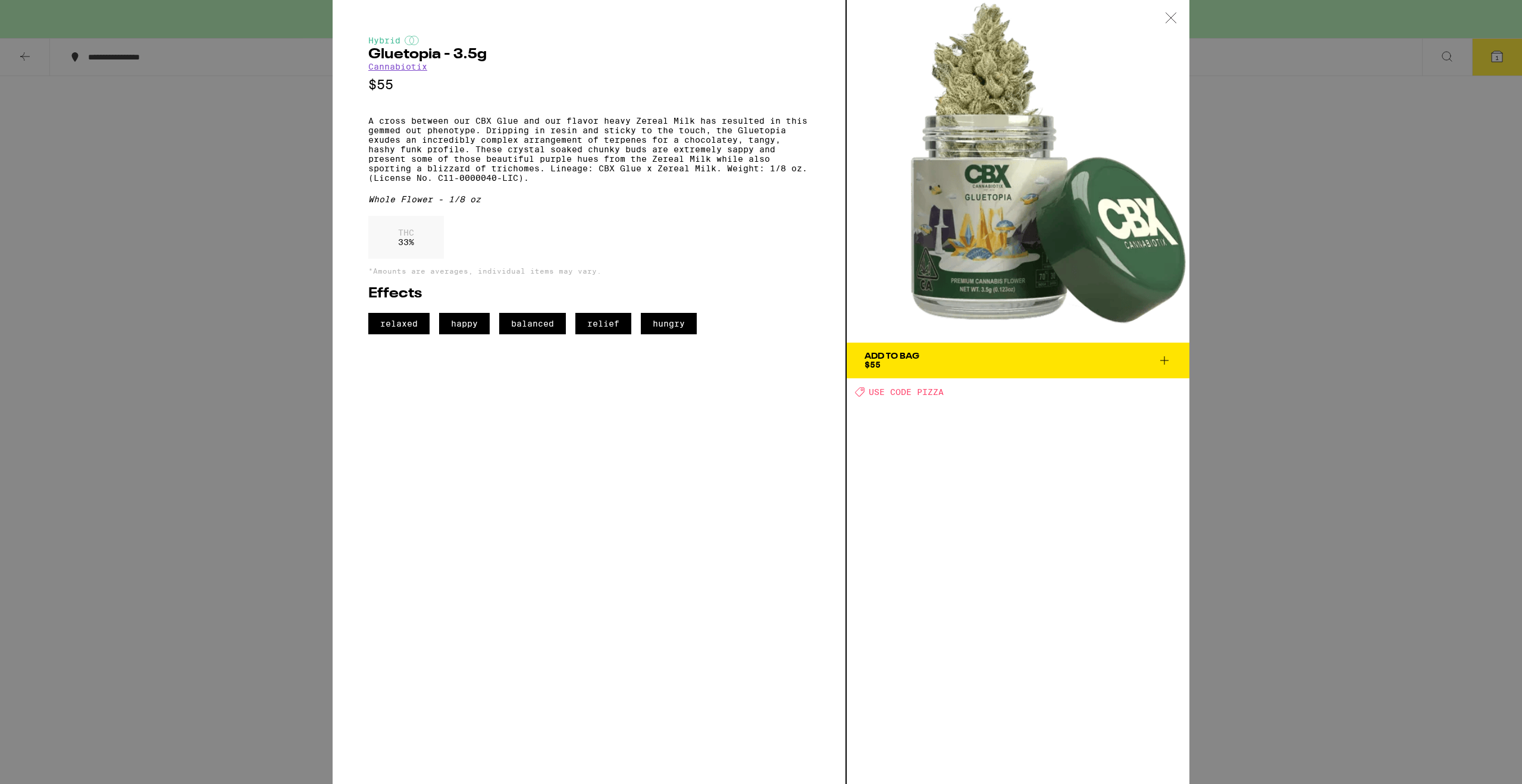
click at [1364, 286] on div "Hybrid Gluetopia - 3.5g Cannabiotix $55 A cross between our CBX Glue and our fl…" at bounding box center [761, 392] width 1522 height 784
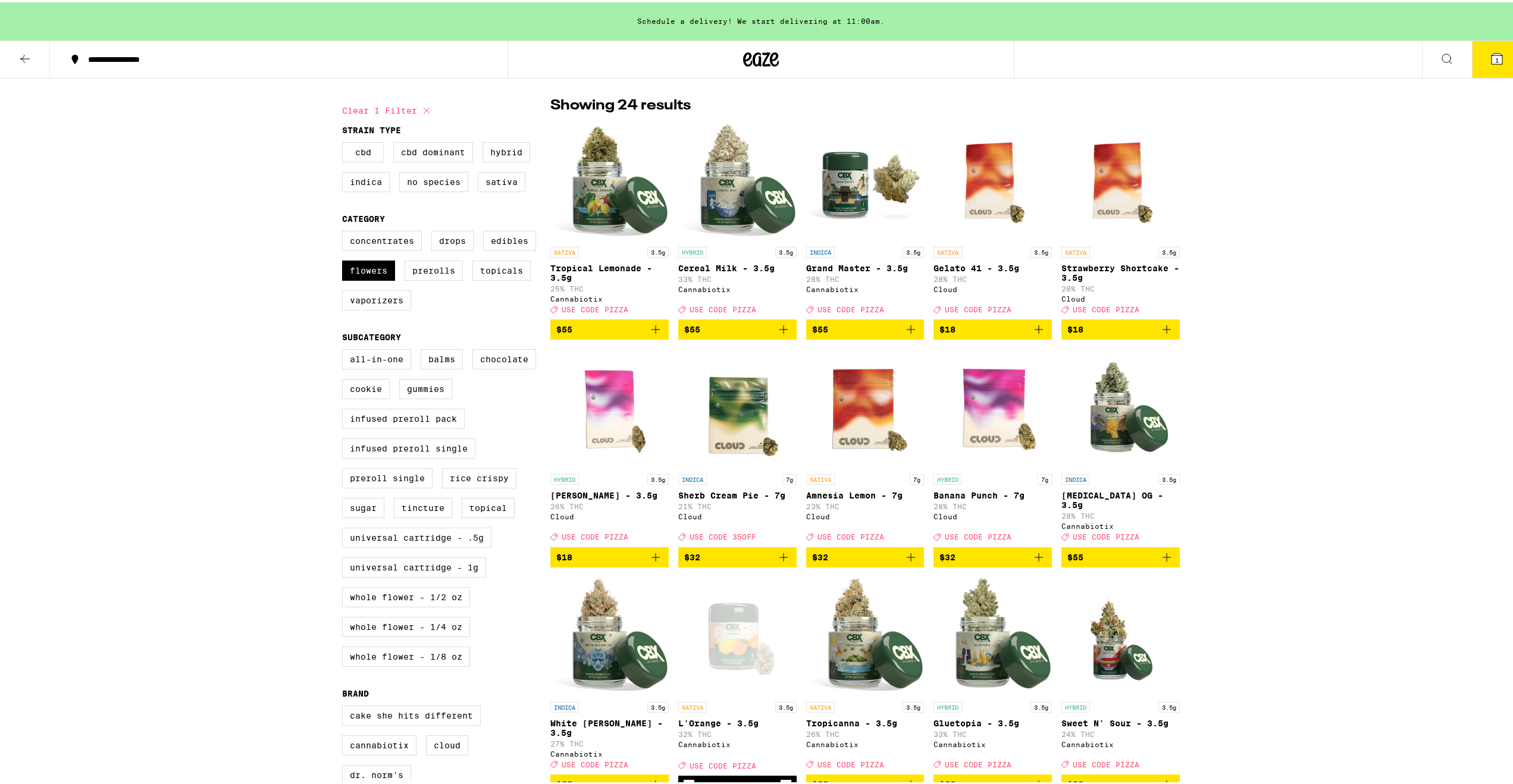
scroll to position [81, 0]
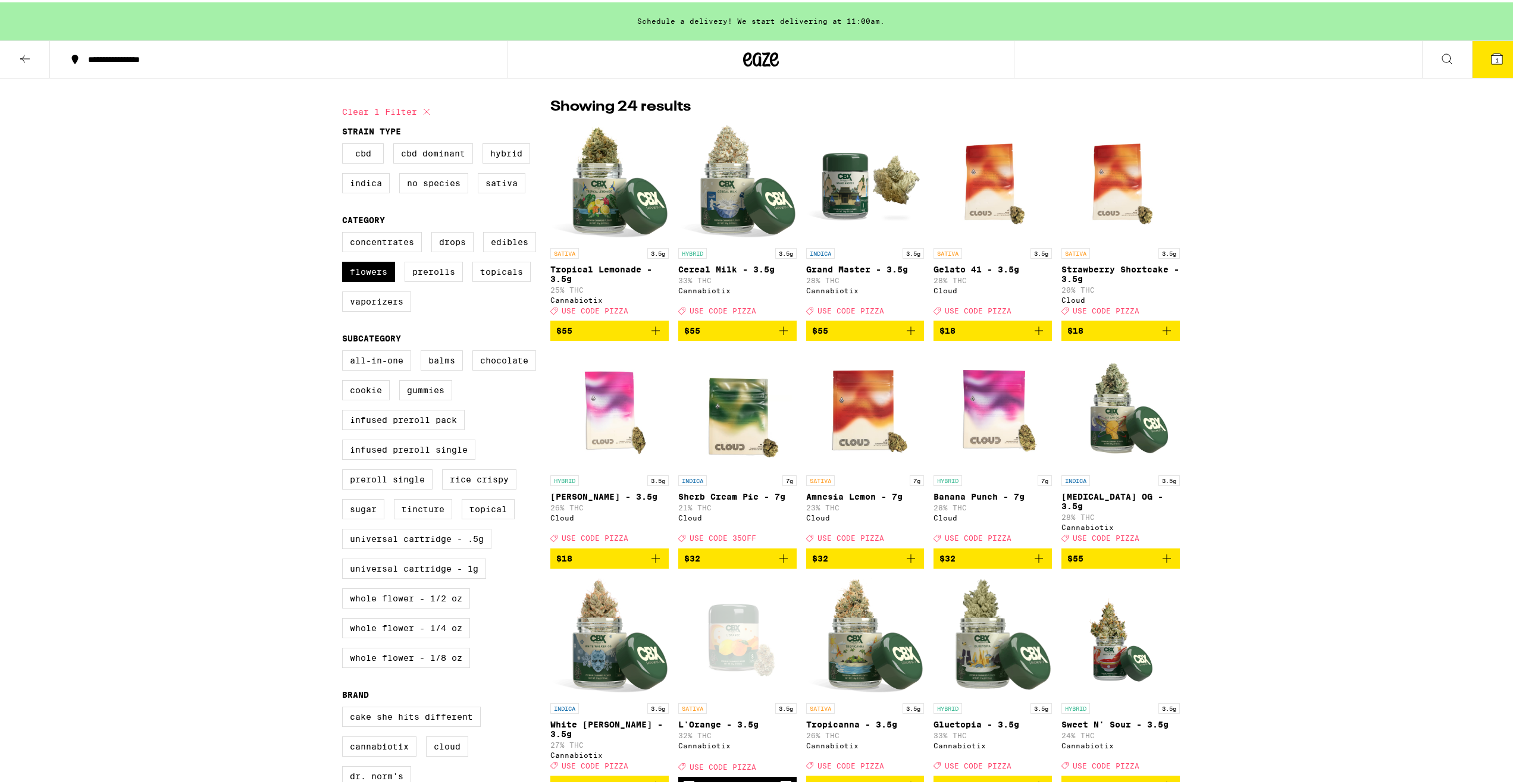
click at [714, 189] on img "Open page for Cereal Milk - 3.5g from Cannabiotix" at bounding box center [737, 180] width 118 height 119
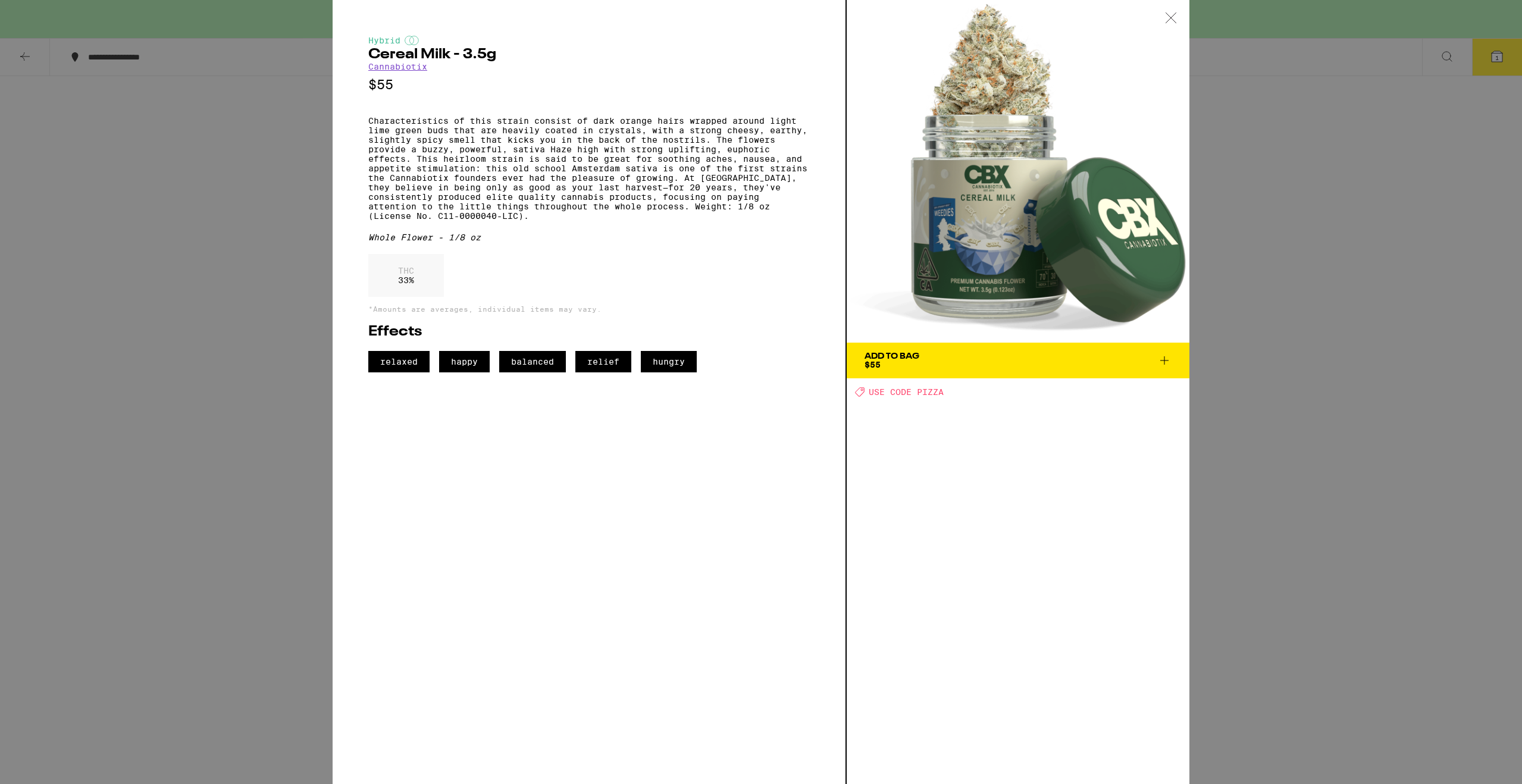
click at [299, 416] on div "Hybrid Cereal Milk - 3.5g Cannabiotix $55 Characteristics of this strain consis…" at bounding box center [761, 392] width 1522 height 784
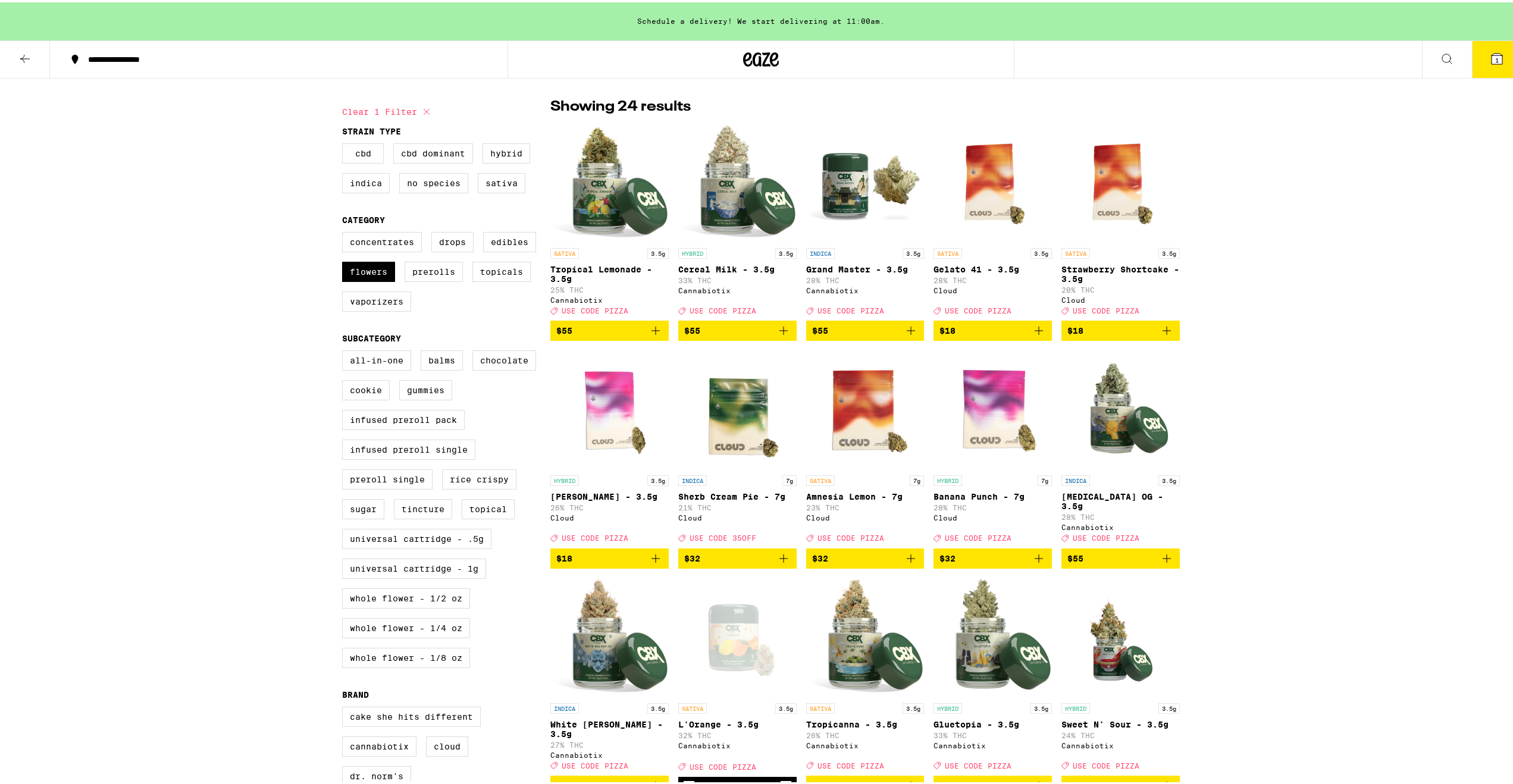
click at [876, 187] on img "Open page for Grand Master - 3.5g from Cannabiotix" at bounding box center [865, 180] width 118 height 119
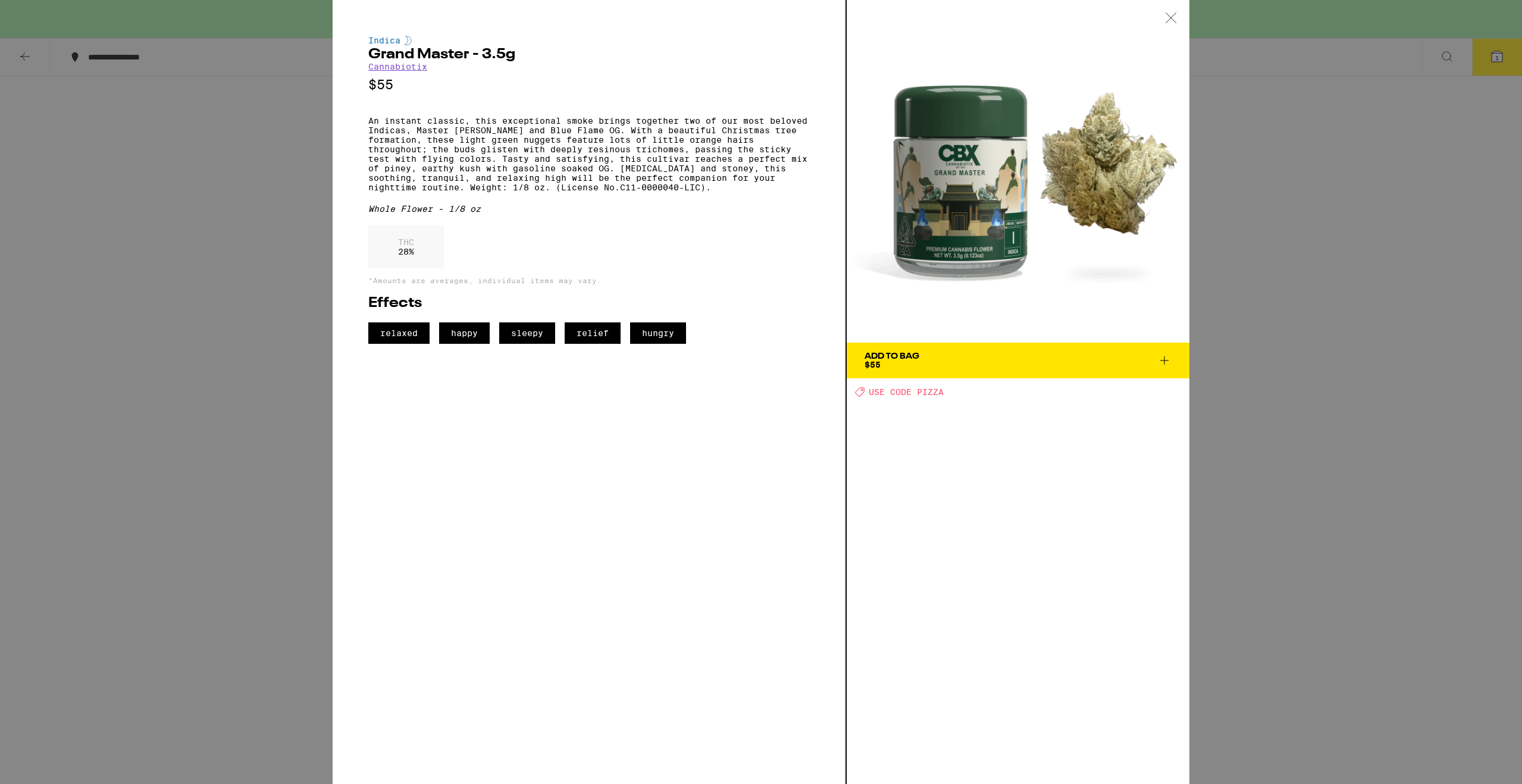
click at [1165, 360] on icon at bounding box center [1164, 360] width 14 height 14
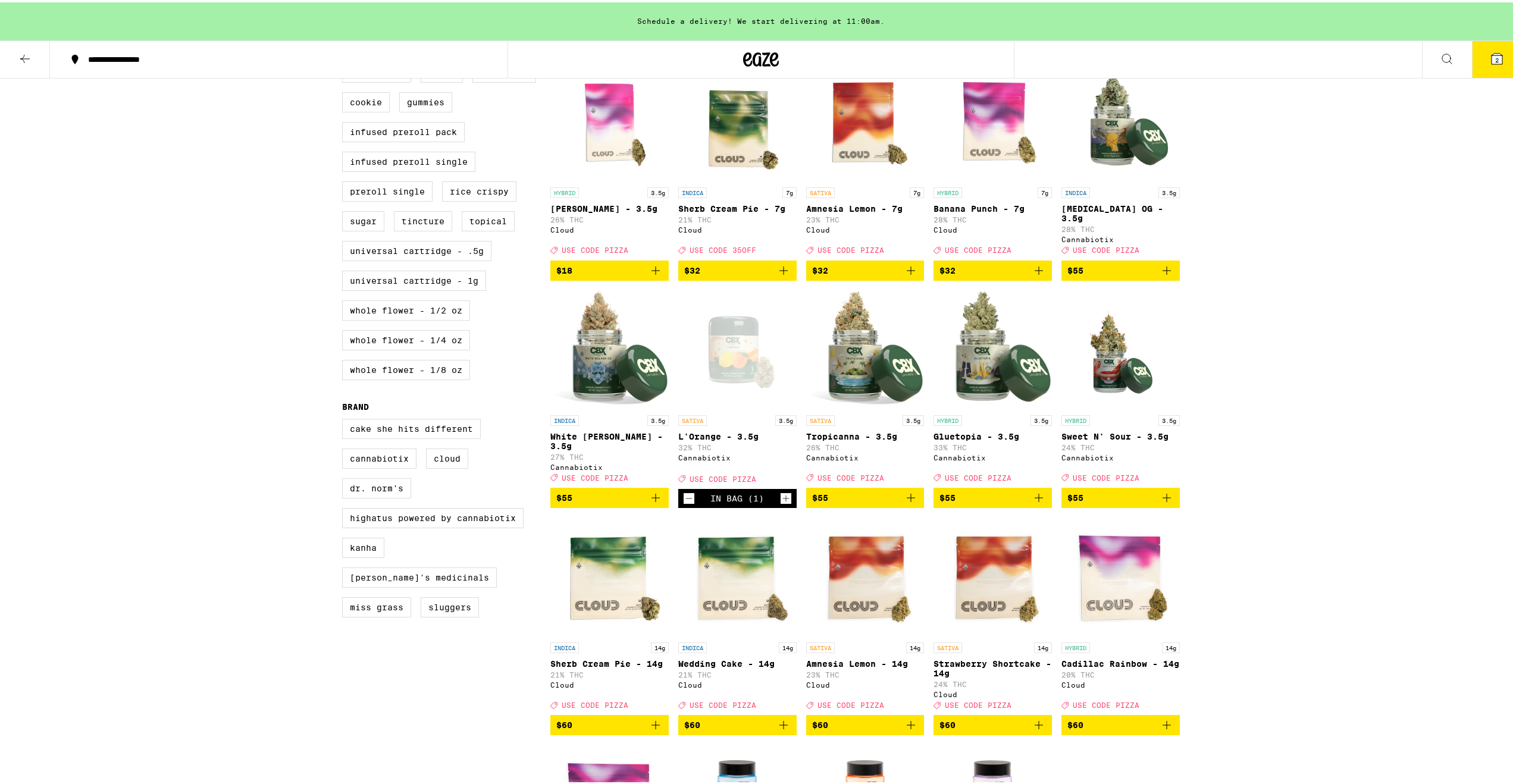
scroll to position [200, 0]
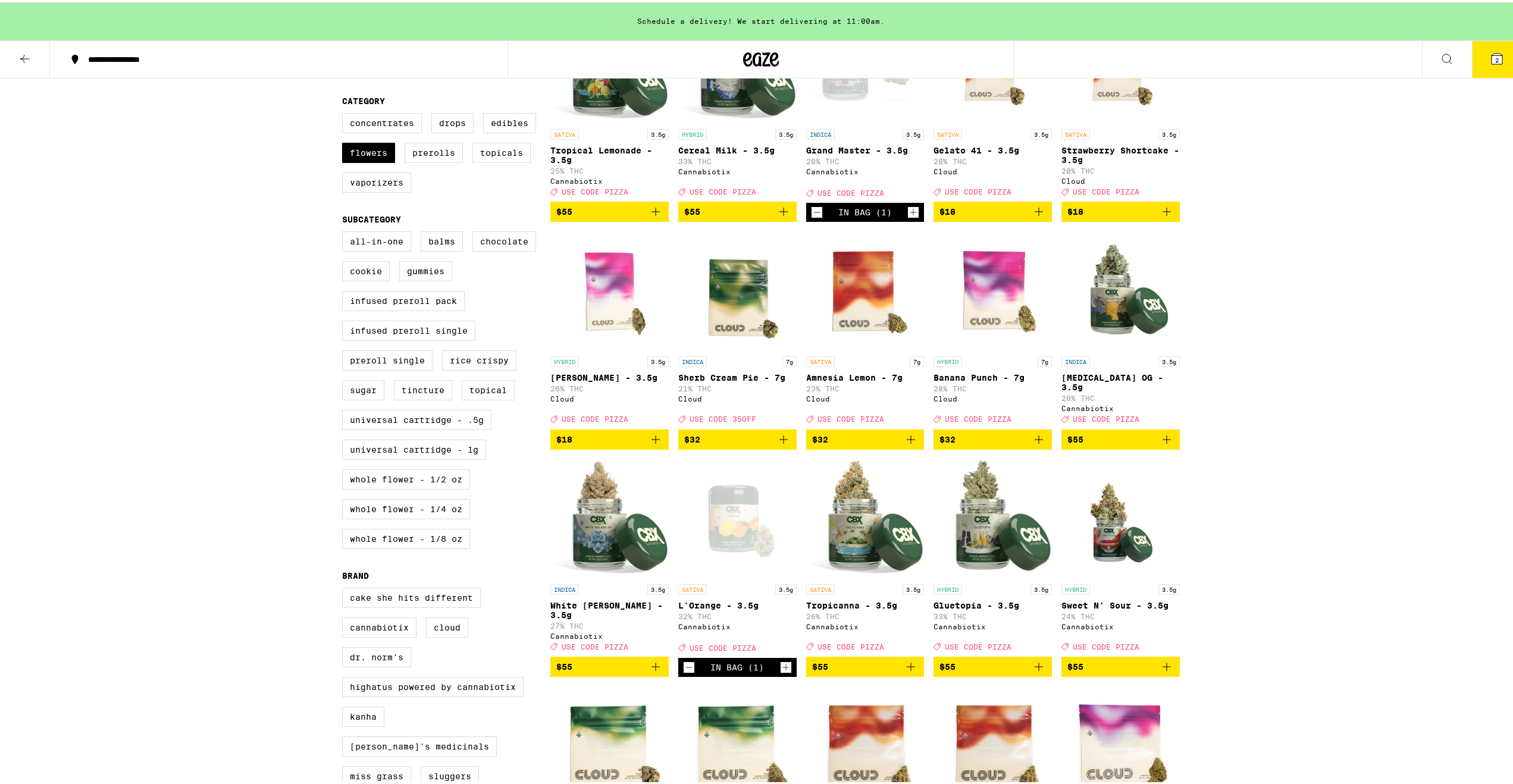
click at [1110, 301] on img "Open page for Jet Lag OG - 3.5g from Cannabiotix" at bounding box center [1120, 289] width 118 height 119
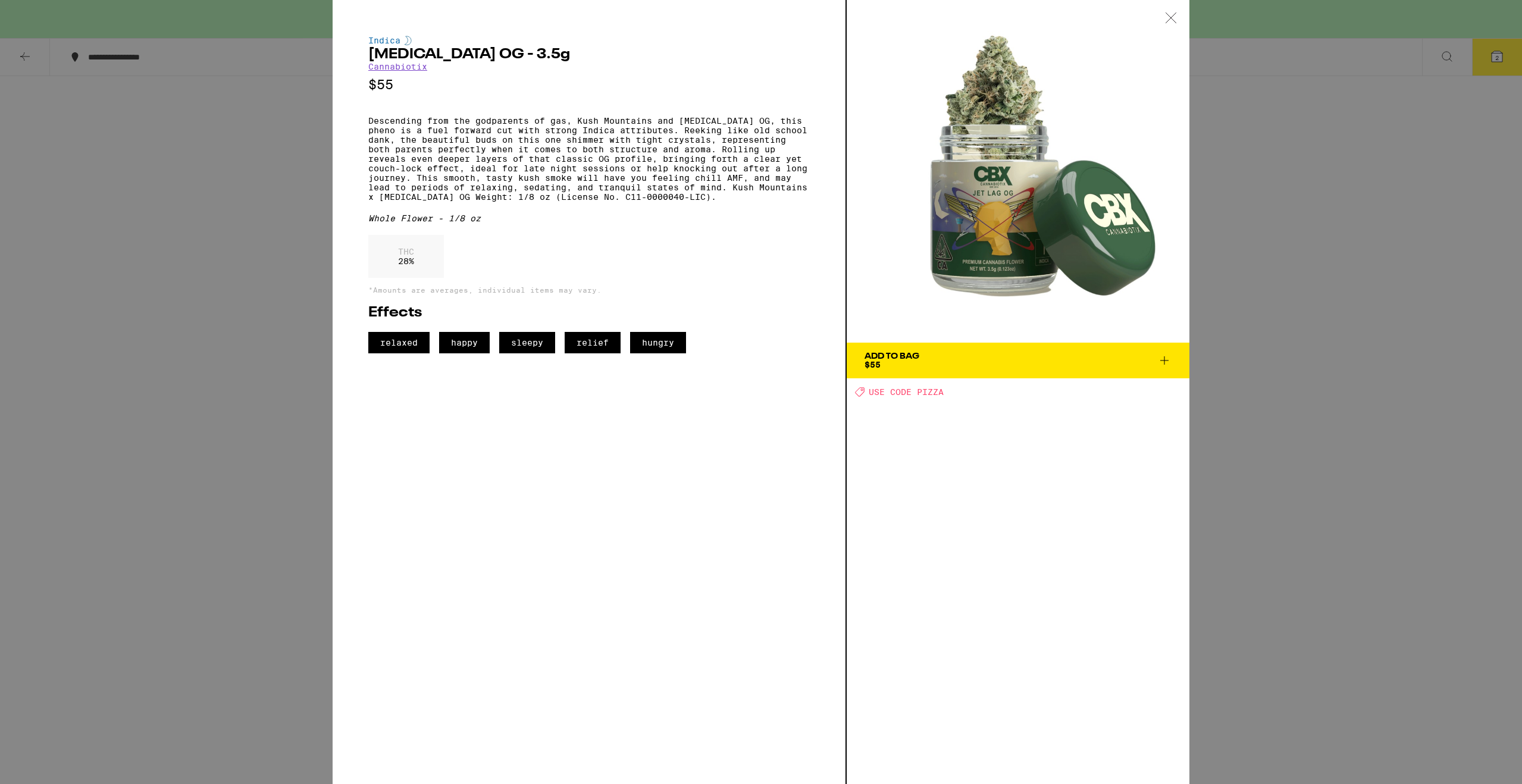
click at [1167, 362] on icon at bounding box center [1164, 360] width 14 height 14
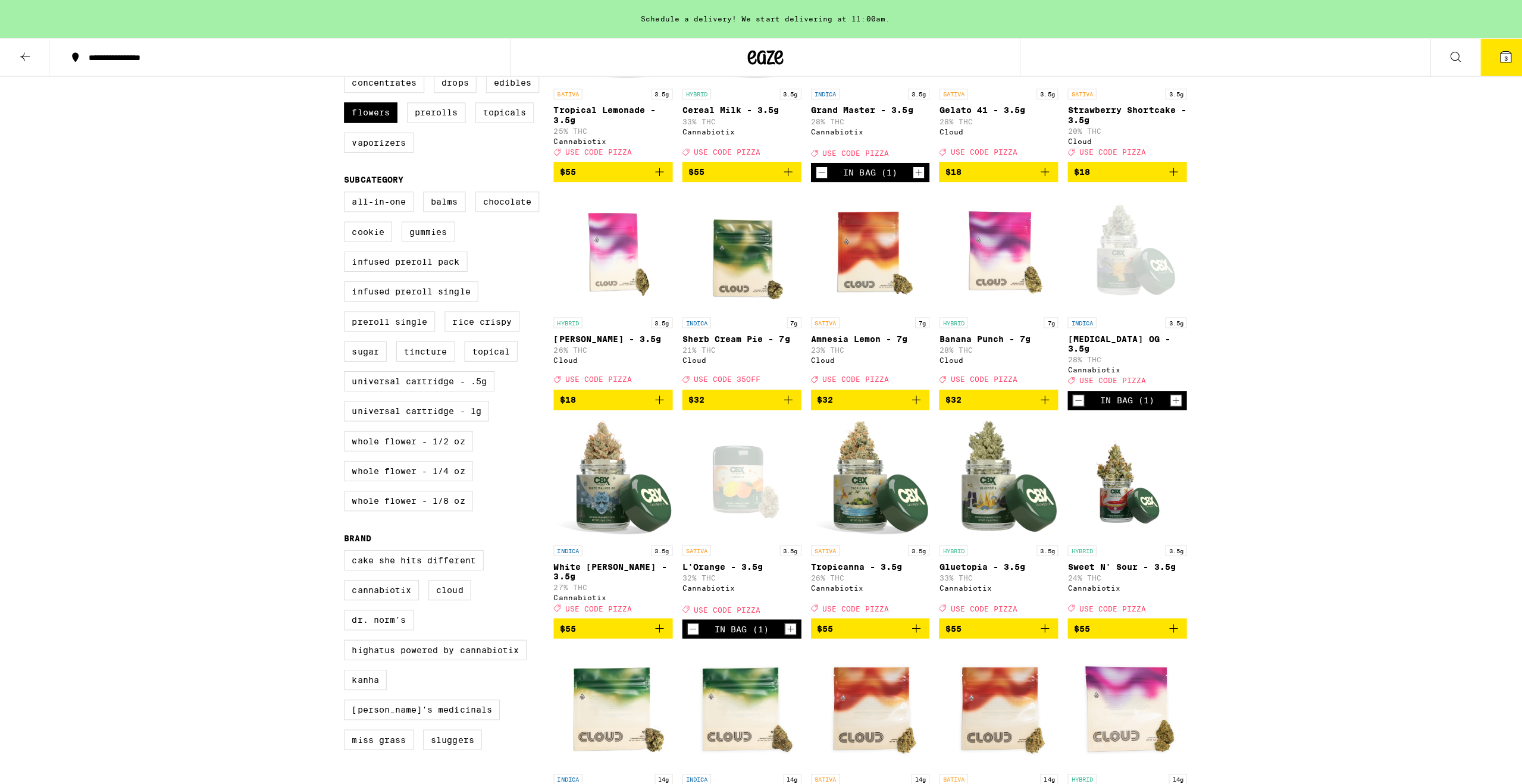
scroll to position [259, 0]
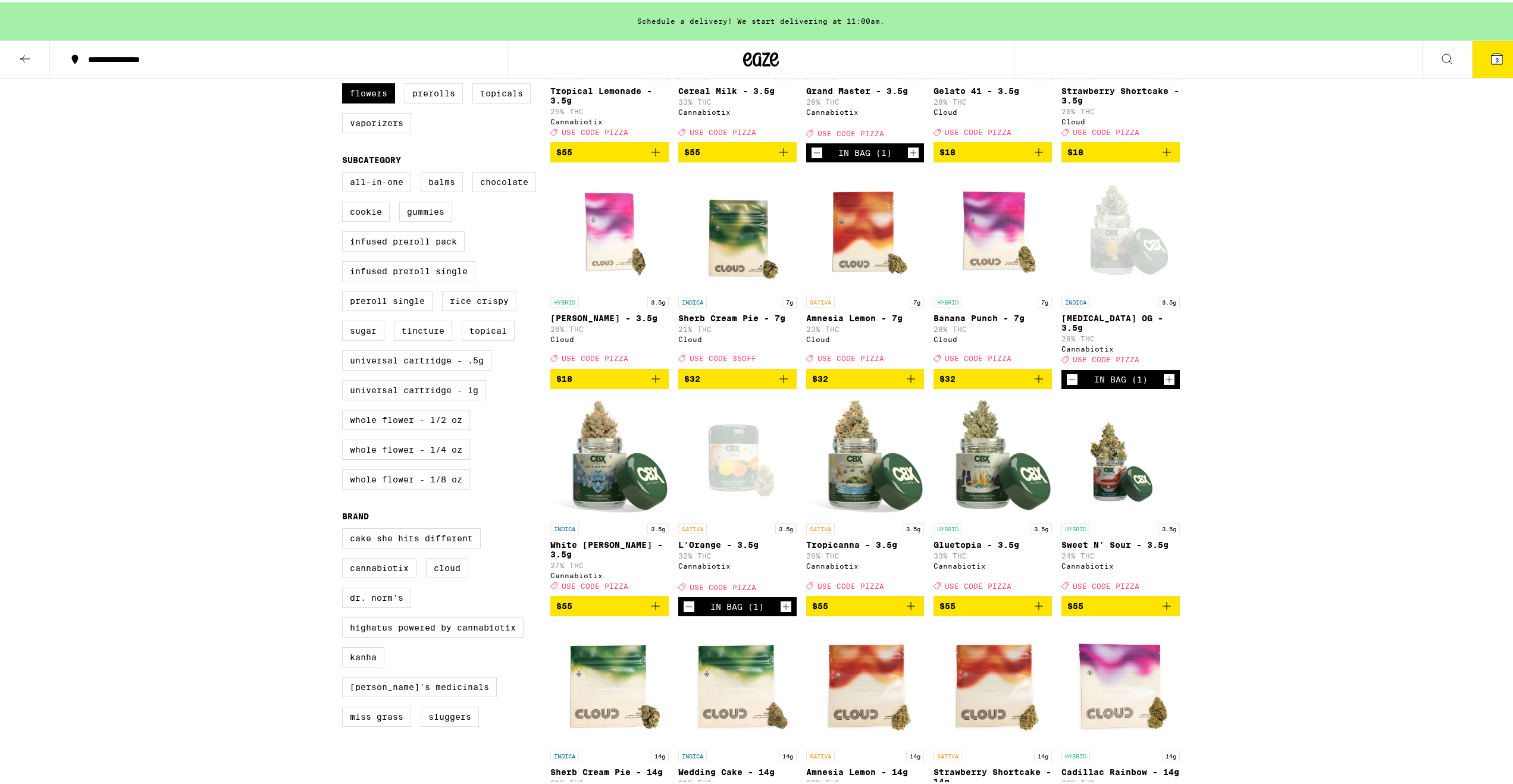
click at [849, 475] on img "Open page for Tropicanna - 3.5g from Cannabiotix" at bounding box center [865, 455] width 118 height 119
